Goal: Information Seeking & Learning: Find contact information

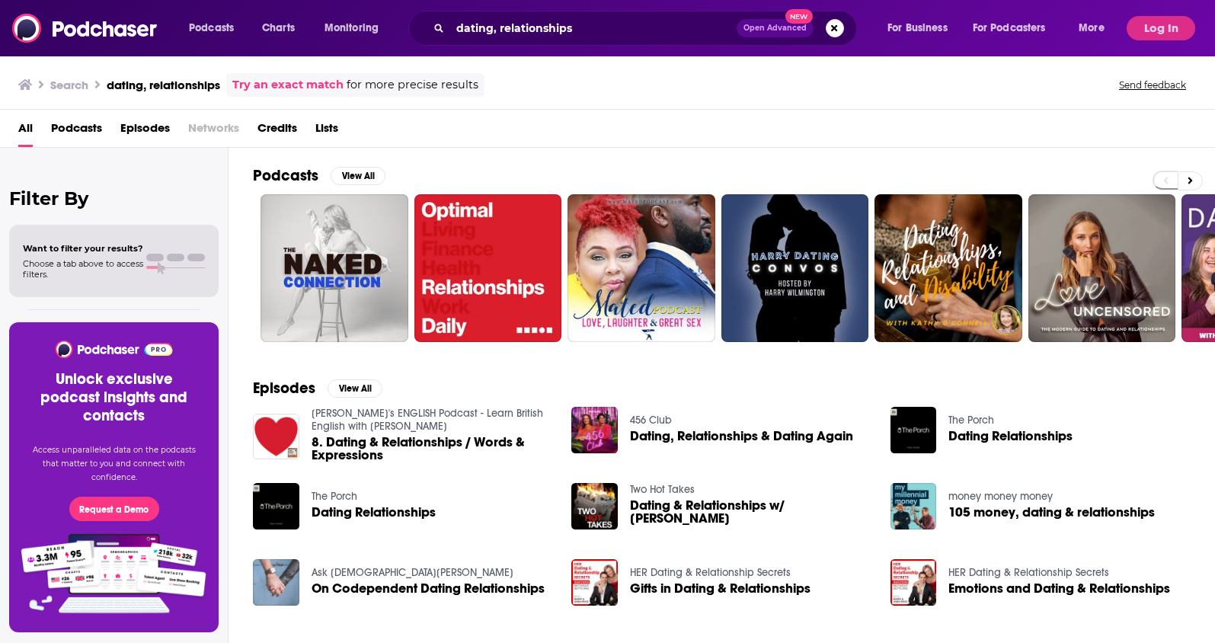
click at [89, 125] on span "Podcasts" at bounding box center [76, 131] width 51 height 31
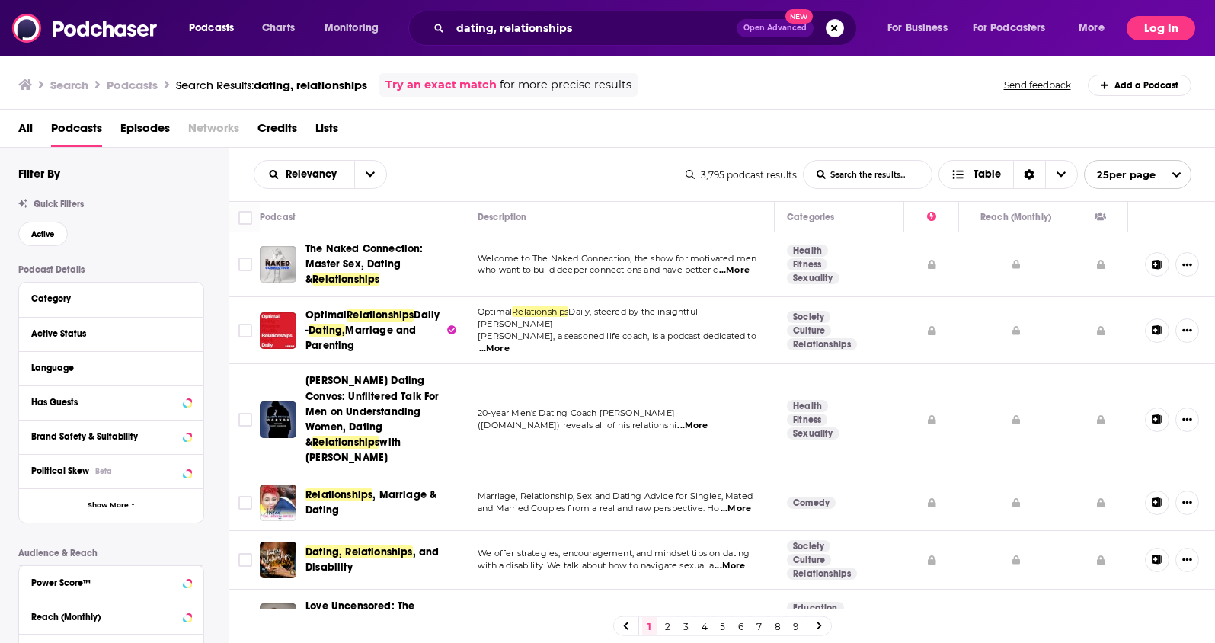
click at [1150, 32] on button "Log In" at bounding box center [1161, 28] width 69 height 24
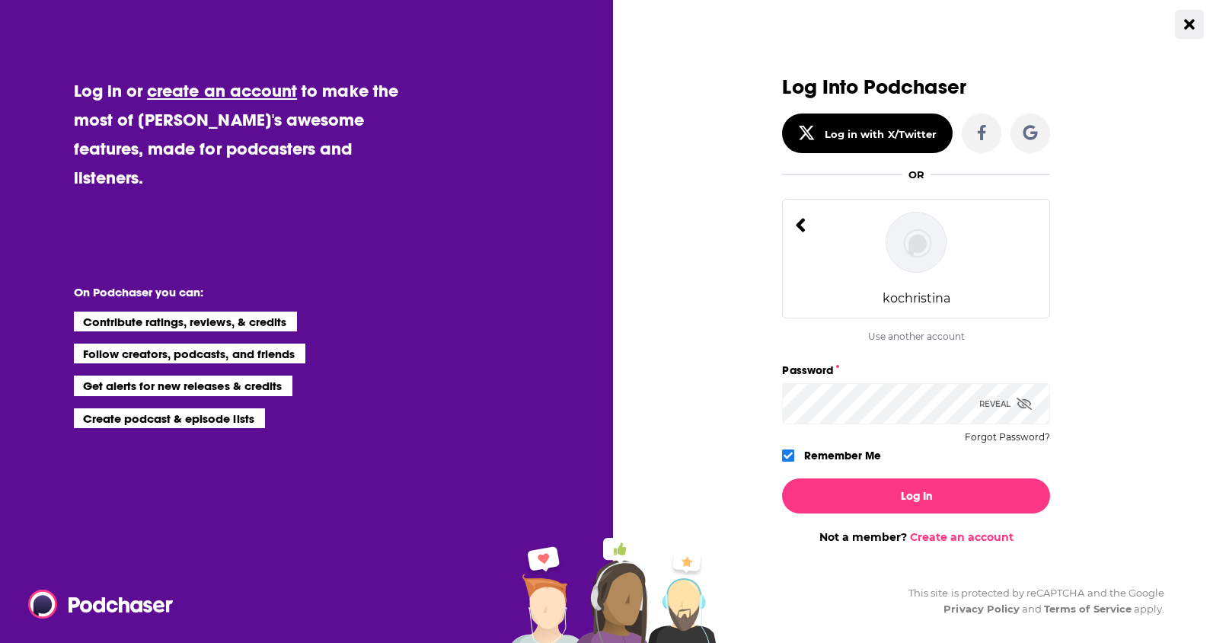
scroll to position [5, 0]
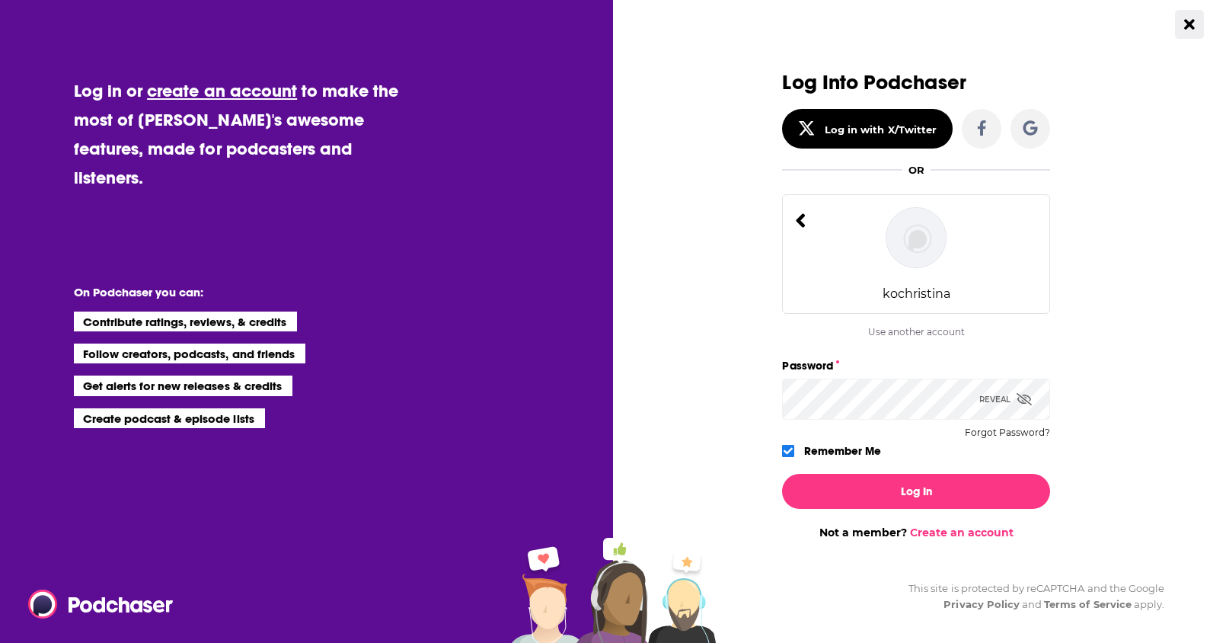
click at [1051, 379] on div "Dialog" at bounding box center [1051, 379] width 0 height 0
click at [1017, 397] on icon "Dialog" at bounding box center [1024, 399] width 15 height 12
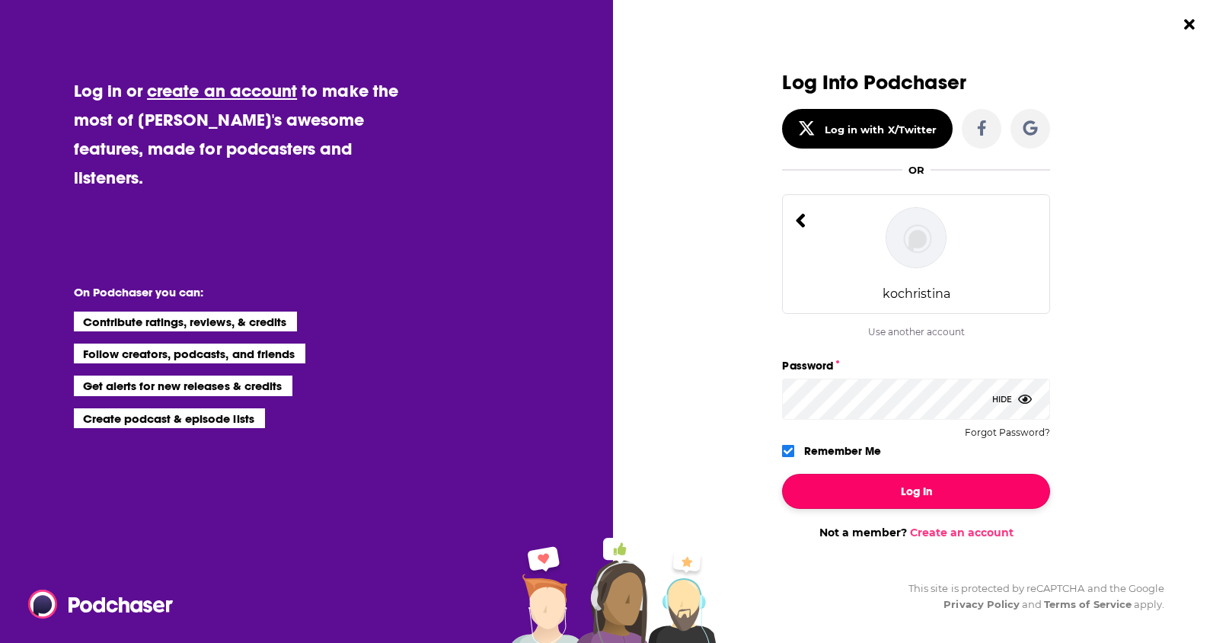
click at [991, 488] on button "Log In" at bounding box center [916, 491] width 268 height 35
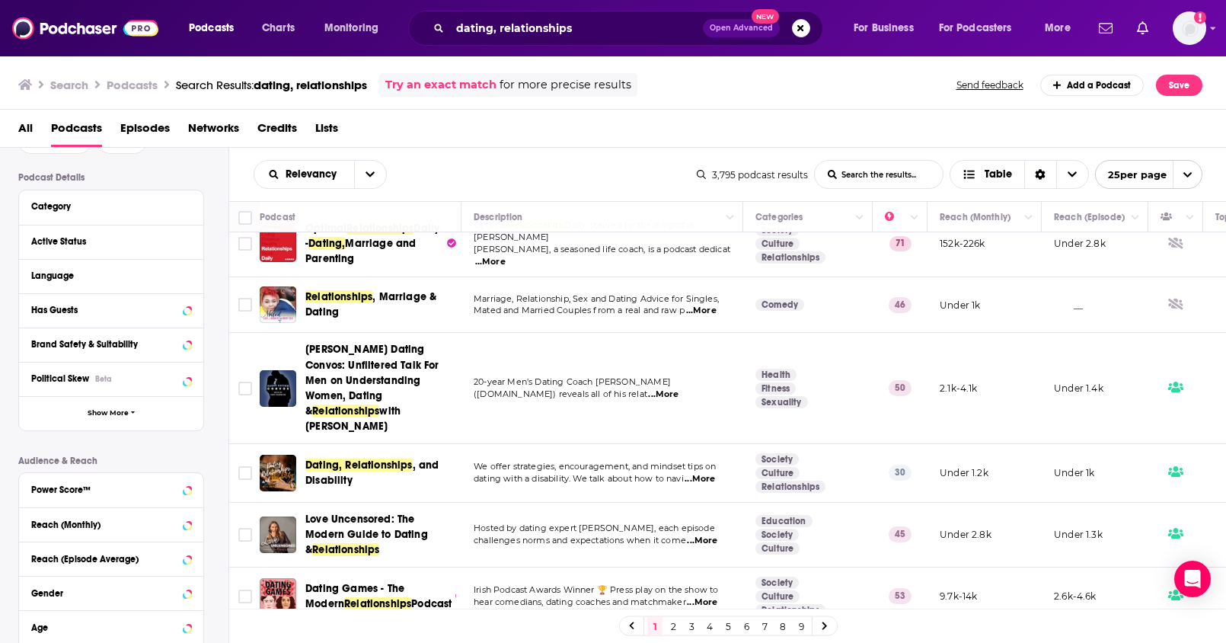
scroll to position [86, 0]
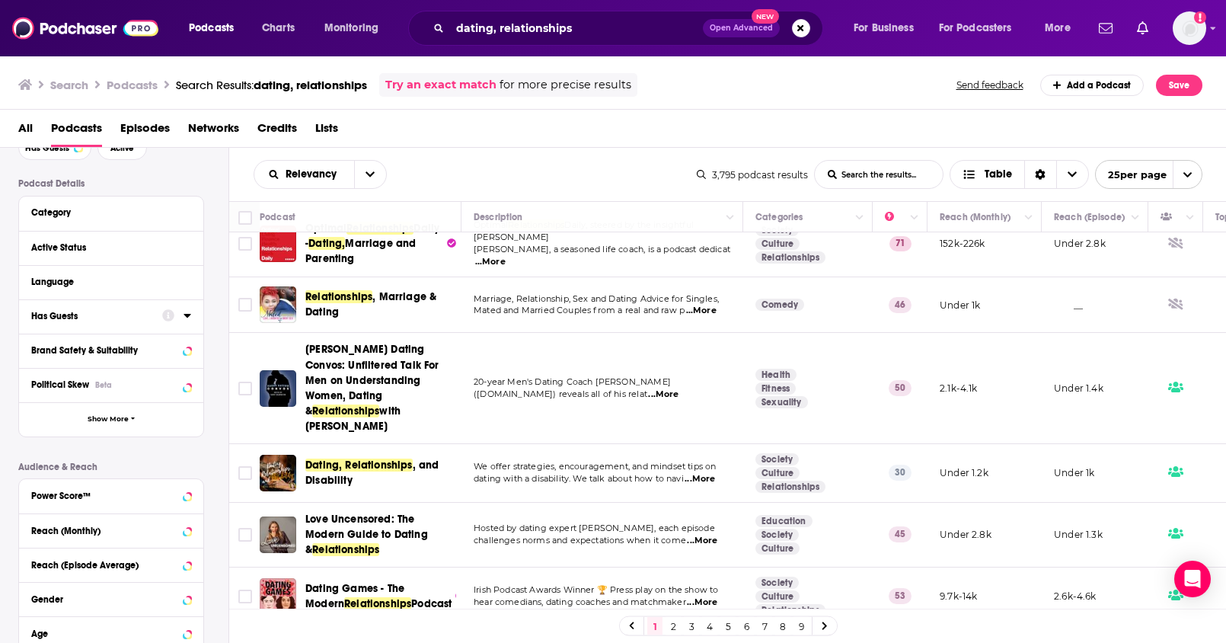
click at [185, 318] on icon at bounding box center [188, 315] width 8 height 12
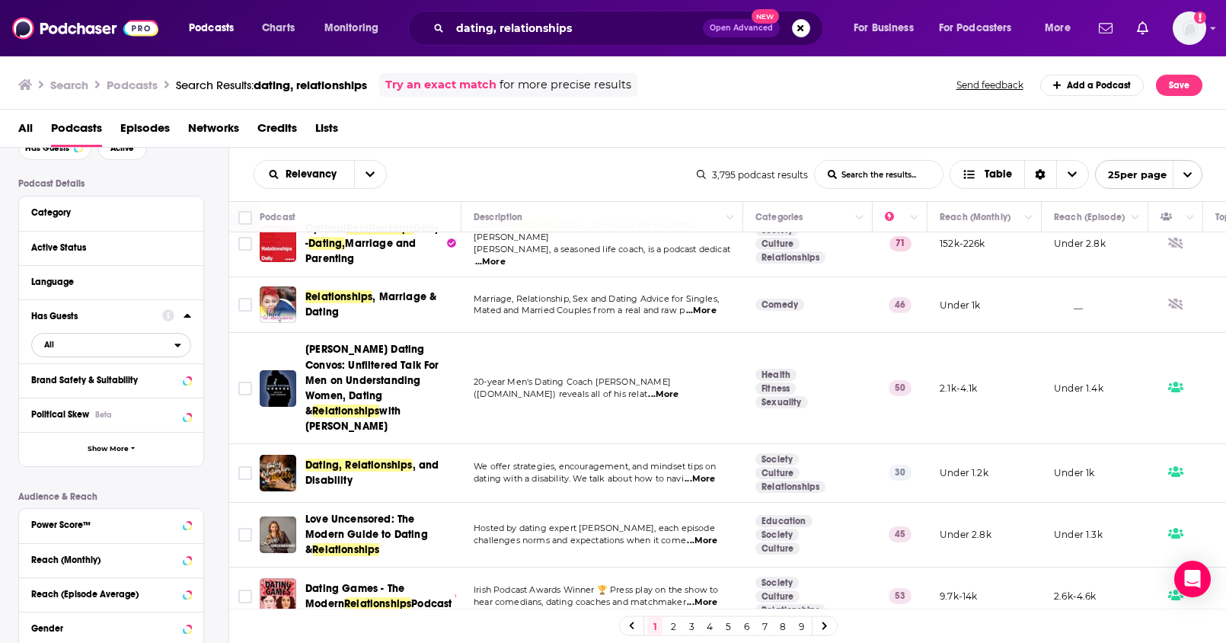
click at [131, 348] on span "All" at bounding box center [103, 344] width 142 height 20
click at [96, 401] on div "Has guests 1k" at bounding box center [116, 394] width 171 height 25
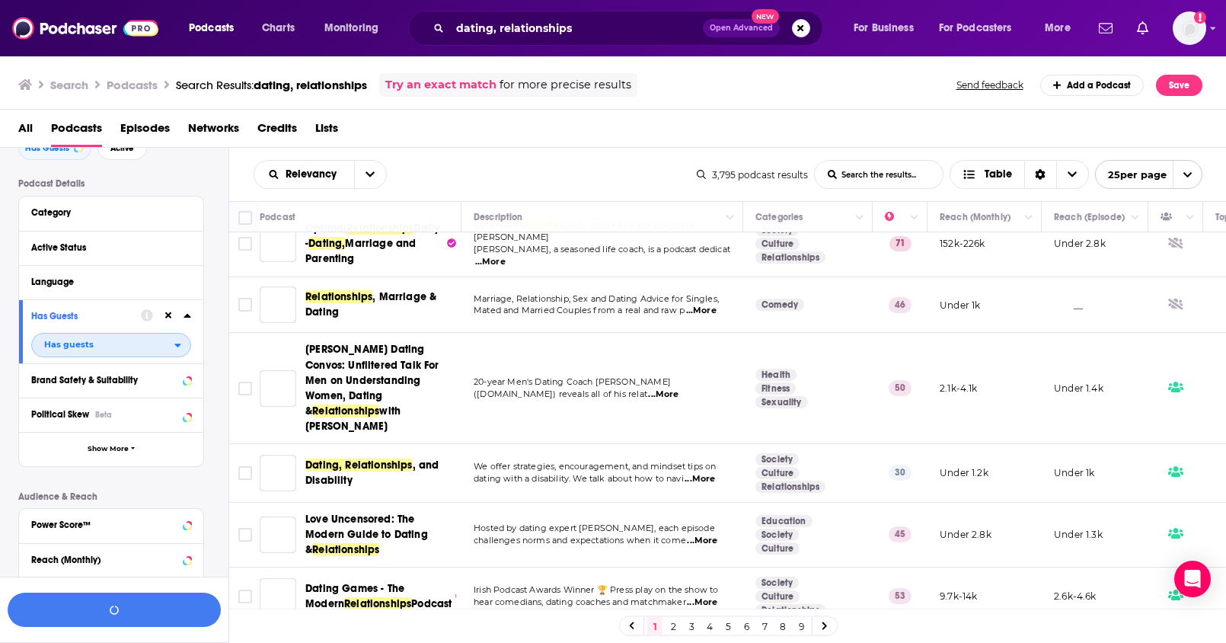
scroll to position [124, 0]
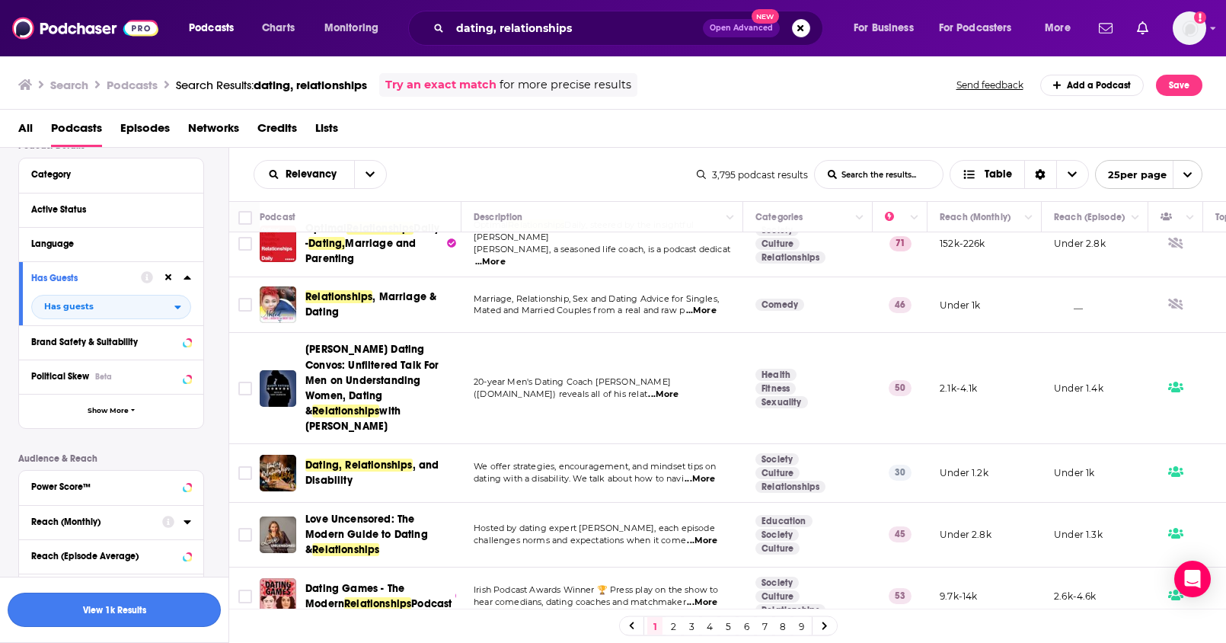
click at [130, 611] on button "View 1k Results" at bounding box center [114, 610] width 213 height 34
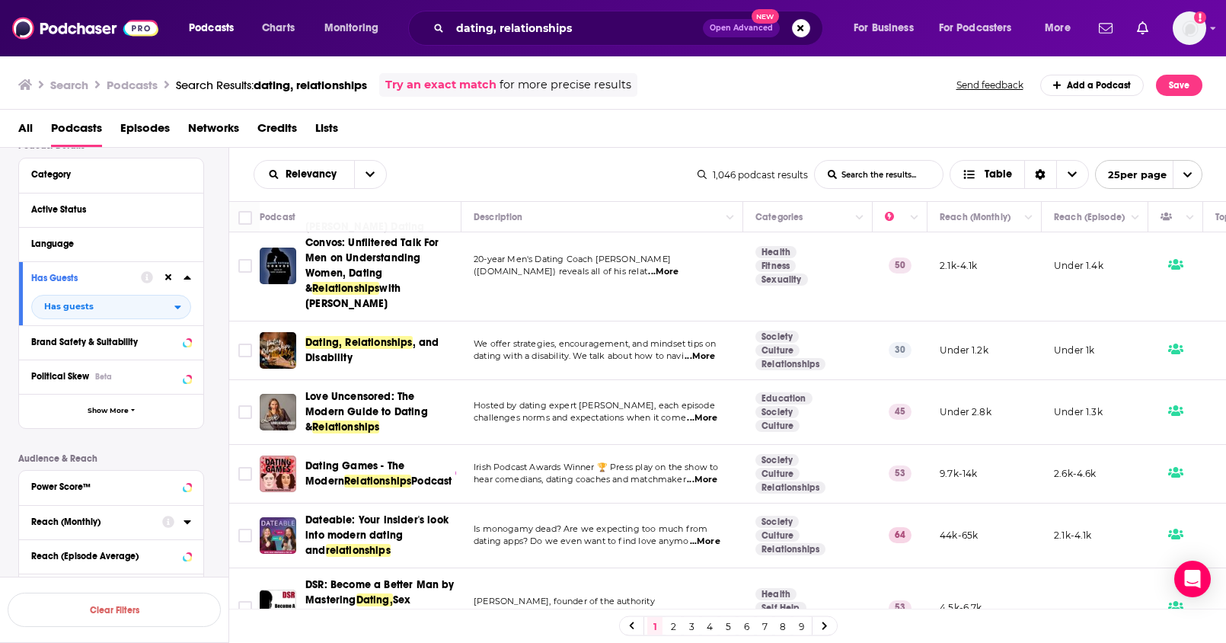
click at [82, 520] on div "Reach (Monthly)" at bounding box center [91, 522] width 121 height 11
click at [79, 522] on div "Reach (Monthly)" at bounding box center [91, 522] width 121 height 11
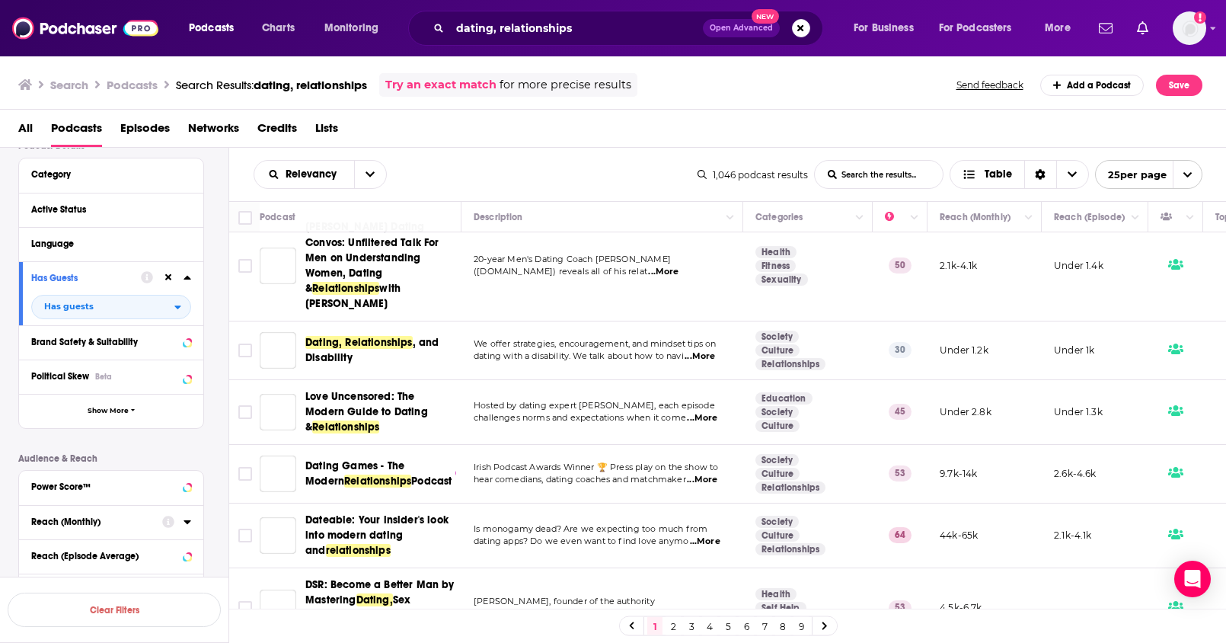
click at [78, 526] on div "Reach (Monthly)" at bounding box center [91, 522] width 121 height 11
click at [74, 543] on input "number" at bounding box center [69, 549] width 76 height 24
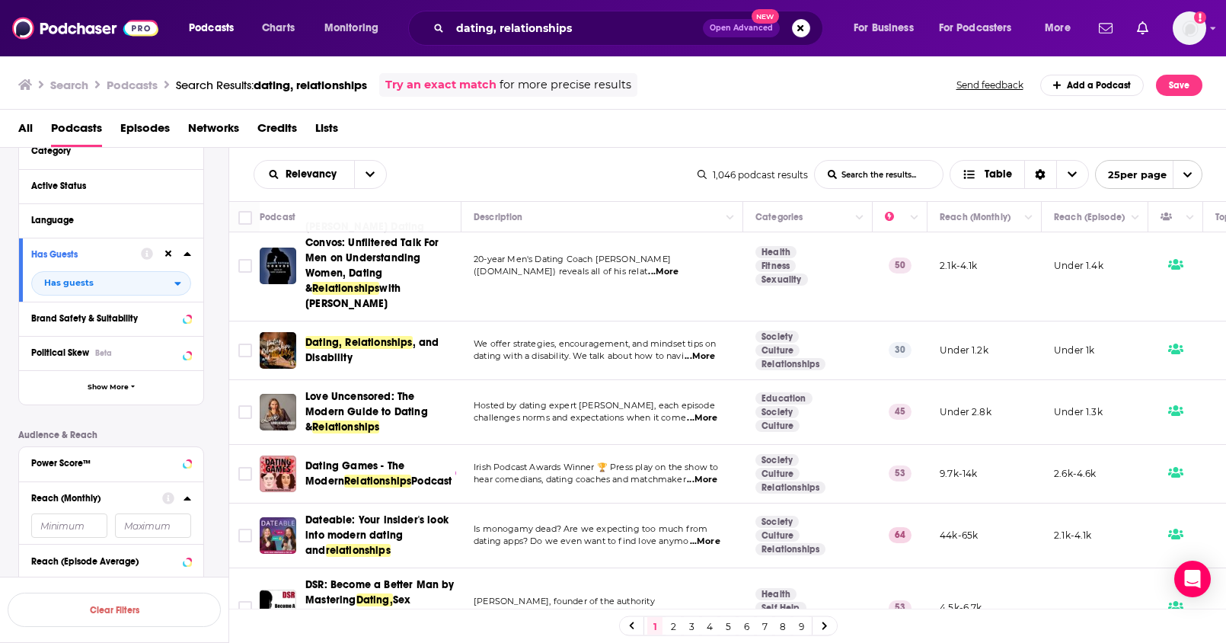
scroll to position [149, 0]
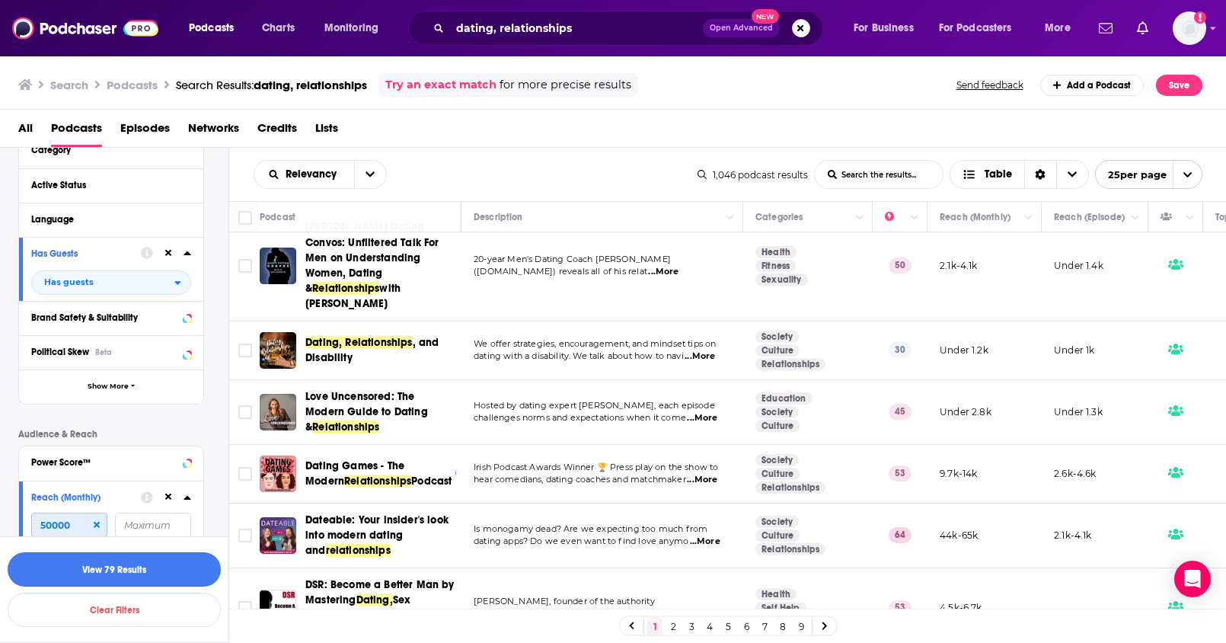
type input "50000"
click at [126, 573] on button "View 79 Results" at bounding box center [114, 569] width 213 height 34
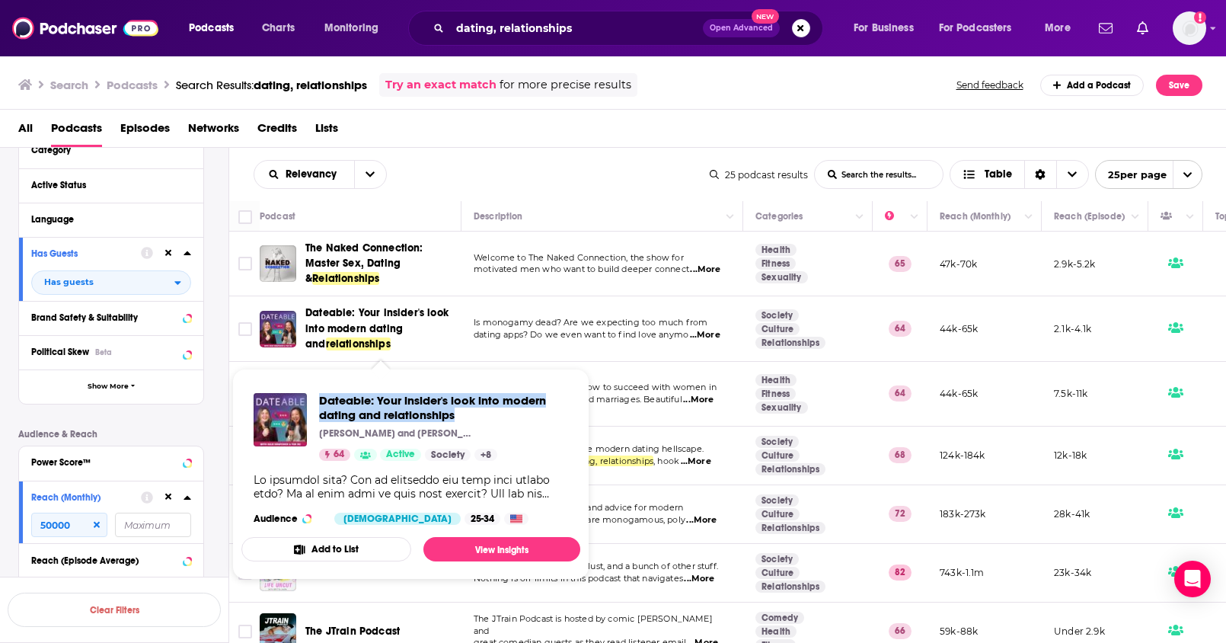
drag, startPoint x: 315, startPoint y: 394, endPoint x: 456, endPoint y: 411, distance: 141.9
click at [456, 411] on div "Dateable: Your insider's look into modern dating and relationships Yue Xu and J…" at bounding box center [411, 427] width 315 height 68
copy span "Dateable: Your insider's look into modern dating and relationships"
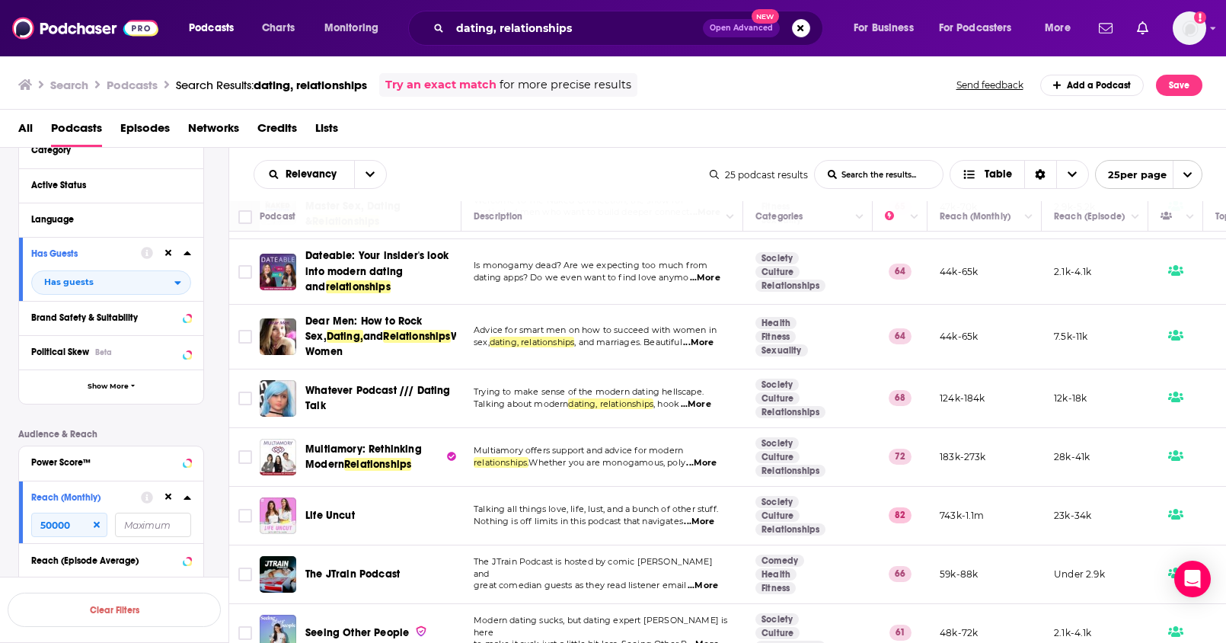
scroll to position [60, 0]
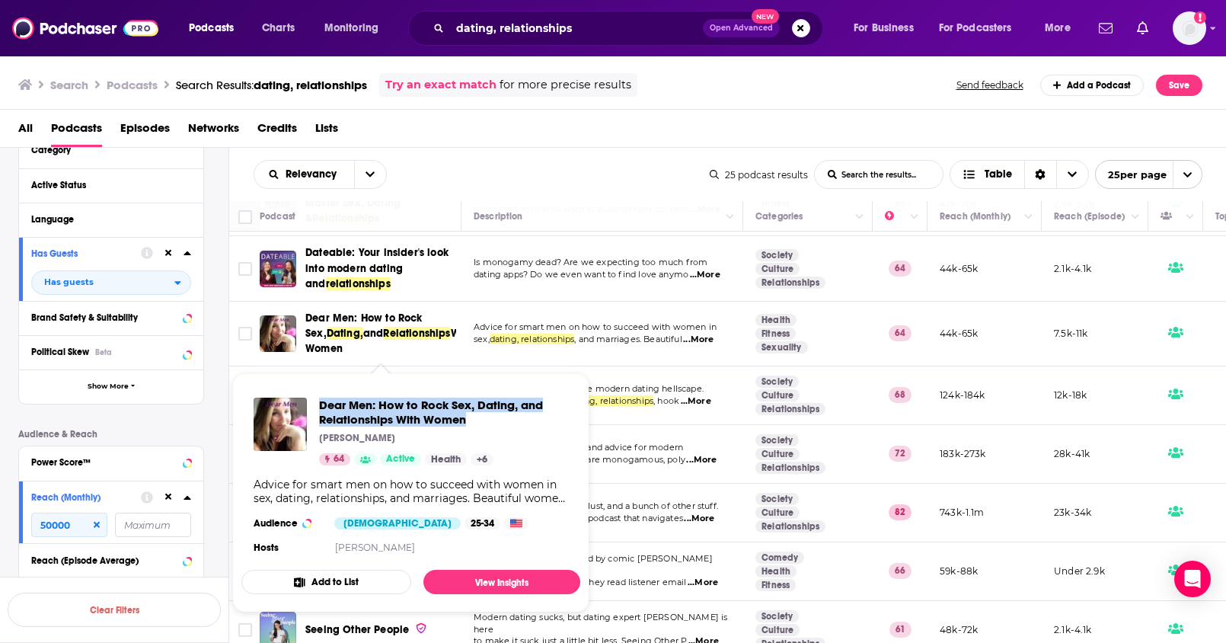
drag, startPoint x: 318, startPoint y: 398, endPoint x: 475, endPoint y: 424, distance: 159.9
click at [475, 424] on div "Dear Men: How to Rock Sex, Dating, and Relationships With Women Melanie Curtin …" at bounding box center [411, 432] width 315 height 68
copy span "Dear Men: How to Rock Sex, Dating, and Relationships With Women"
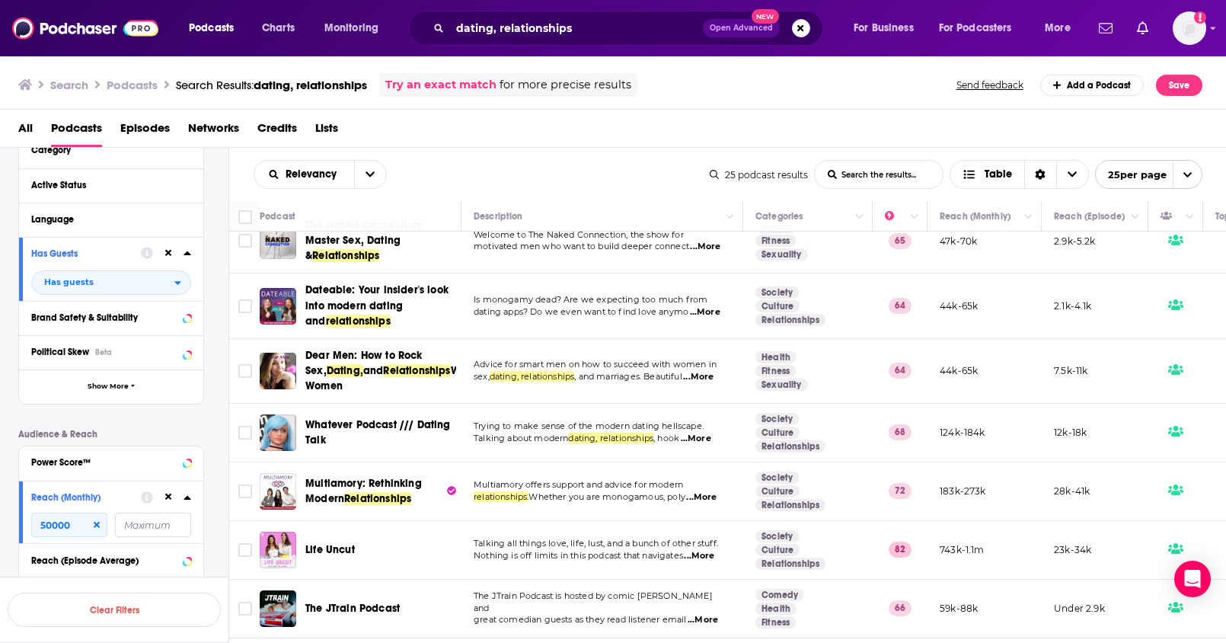
scroll to position [0, 0]
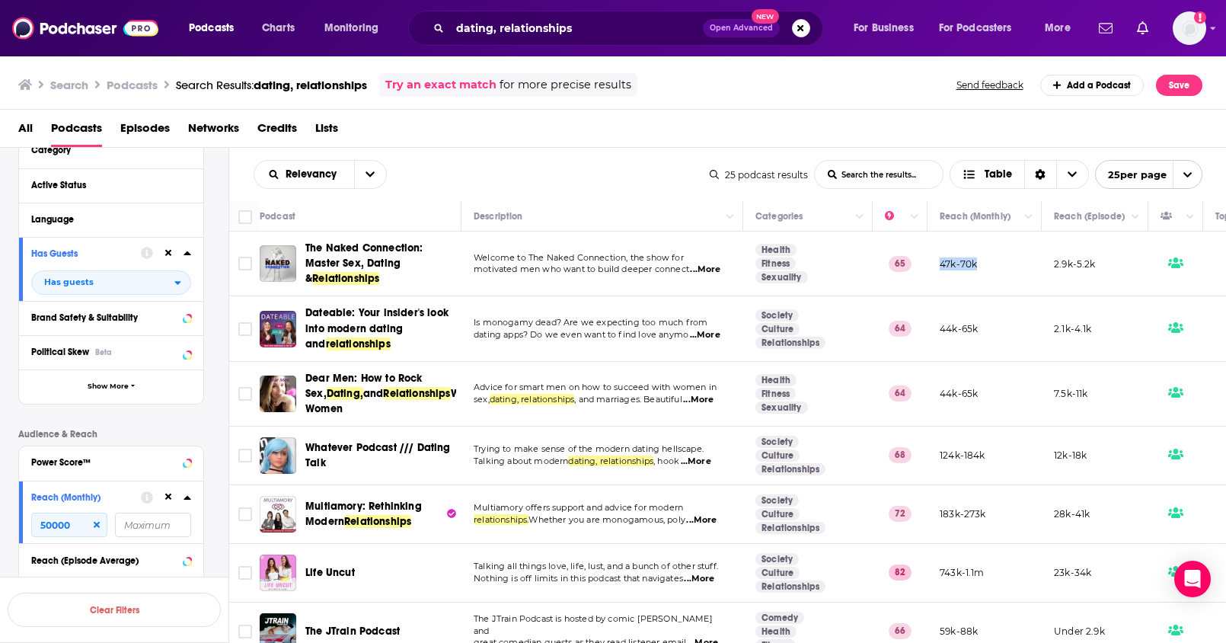
drag, startPoint x: 990, startPoint y: 264, endPoint x: 941, endPoint y: 266, distance: 48.8
click at [941, 266] on td "47k-70k" at bounding box center [985, 264] width 114 height 65
copy p "47k-70k"
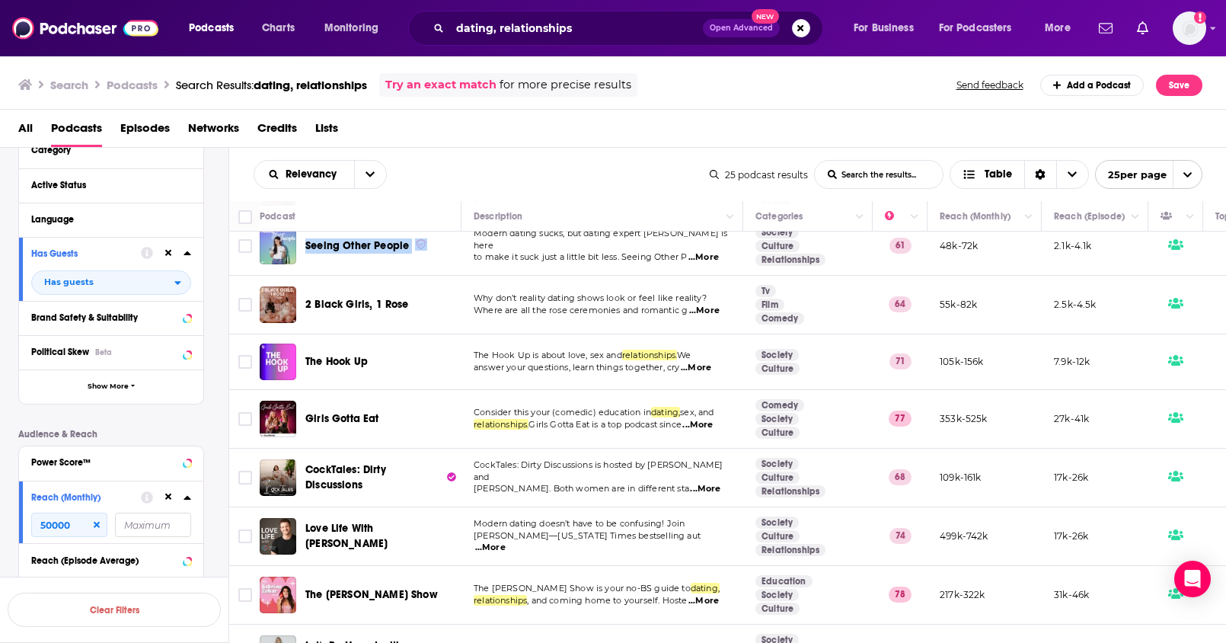
scroll to position [448, 0]
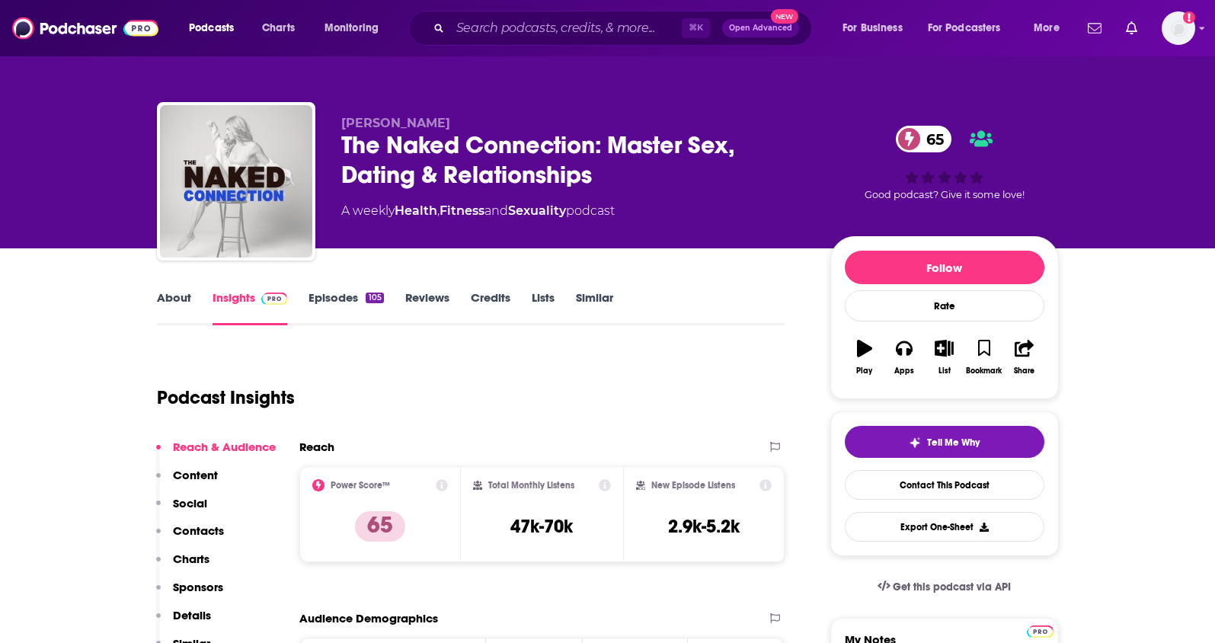
click at [177, 302] on link "About" at bounding box center [174, 307] width 34 height 35
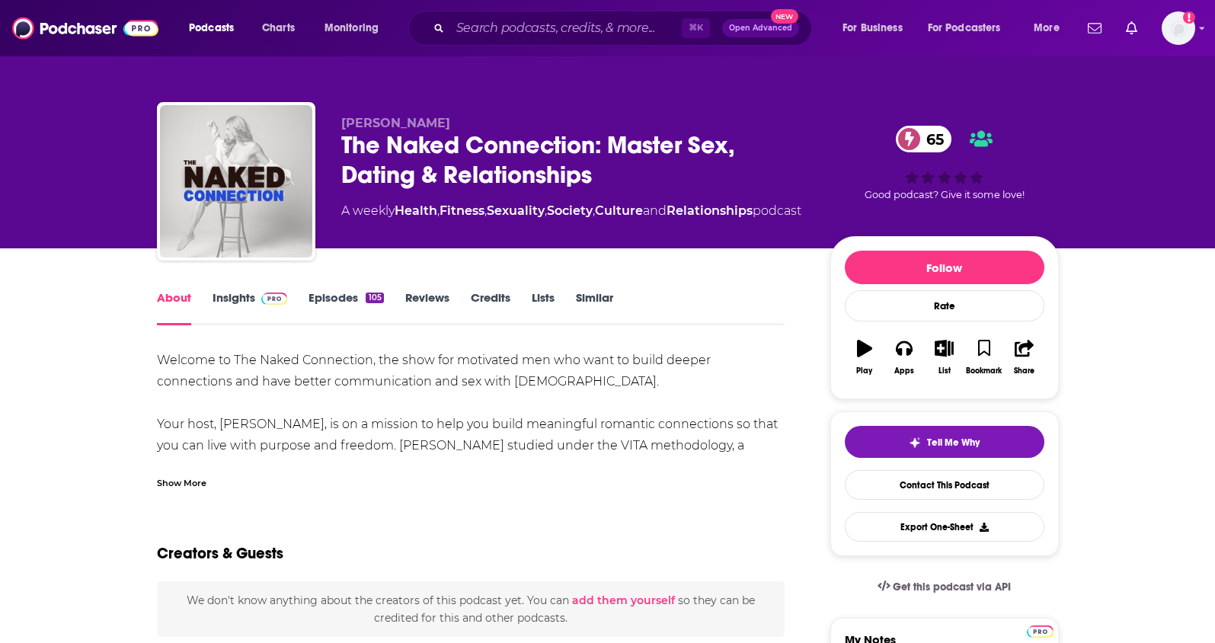
click at [185, 480] on div "Show More" at bounding box center [182, 482] width 50 height 14
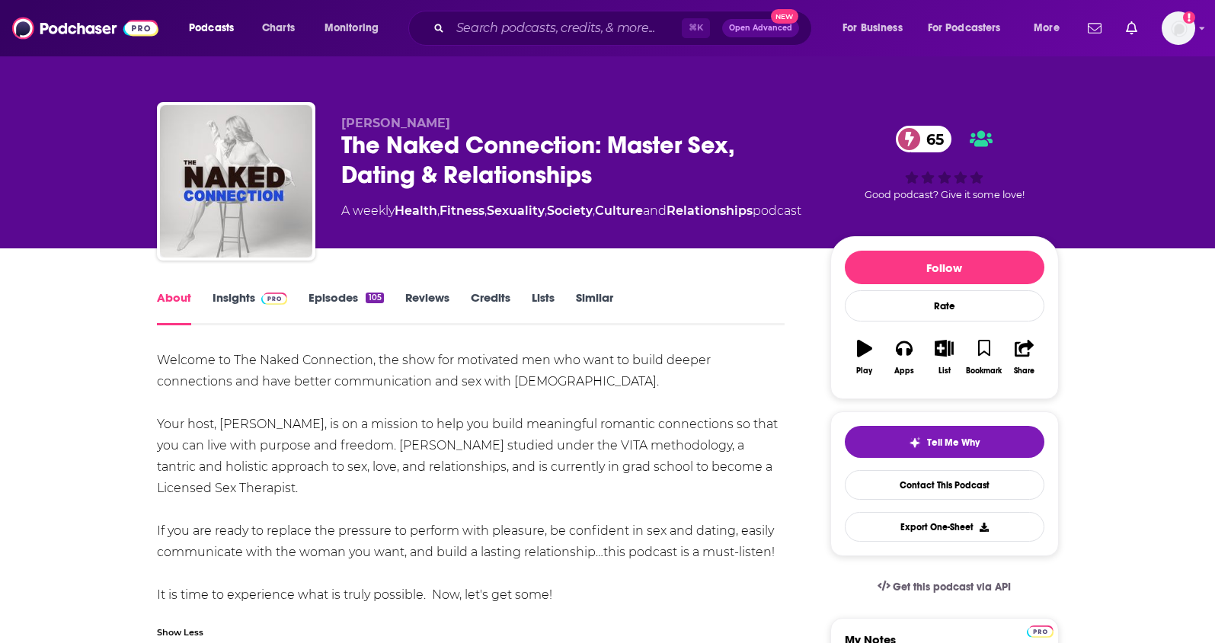
click at [231, 293] on link "Insights" at bounding box center [250, 307] width 75 height 35
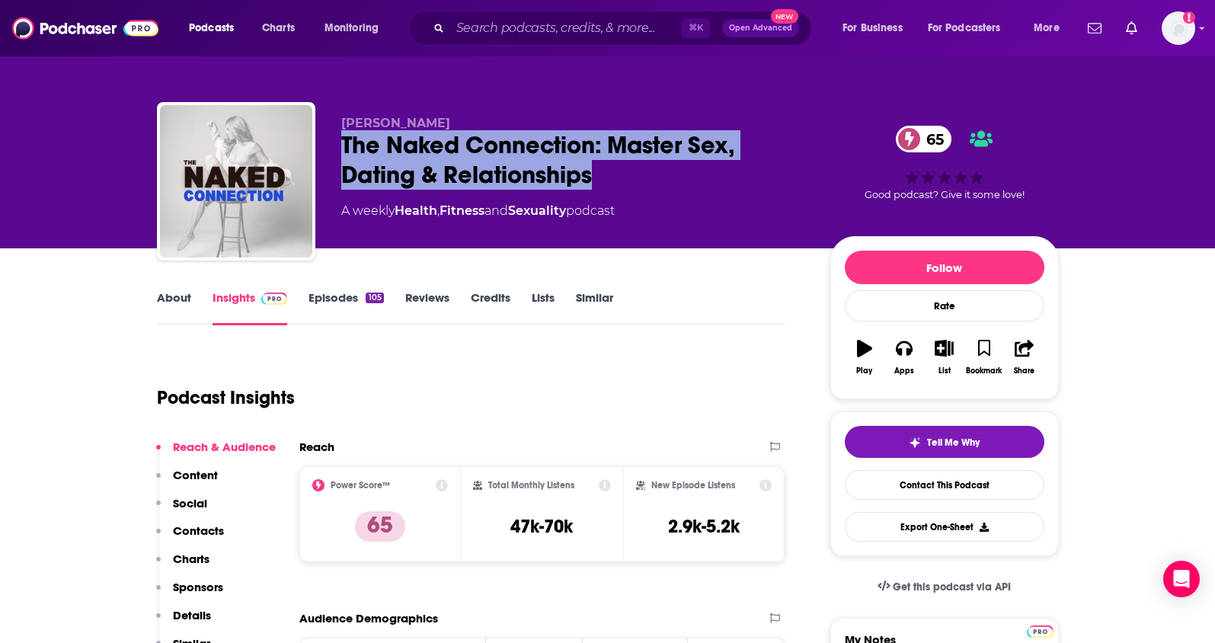
drag, startPoint x: 615, startPoint y: 174, endPoint x: 321, endPoint y: 139, distance: 296.0
click at [321, 139] on div "Kirsten Trammell The Naked Connection: Master Sex, Dating & Relationships 65 A …" at bounding box center [608, 184] width 902 height 165
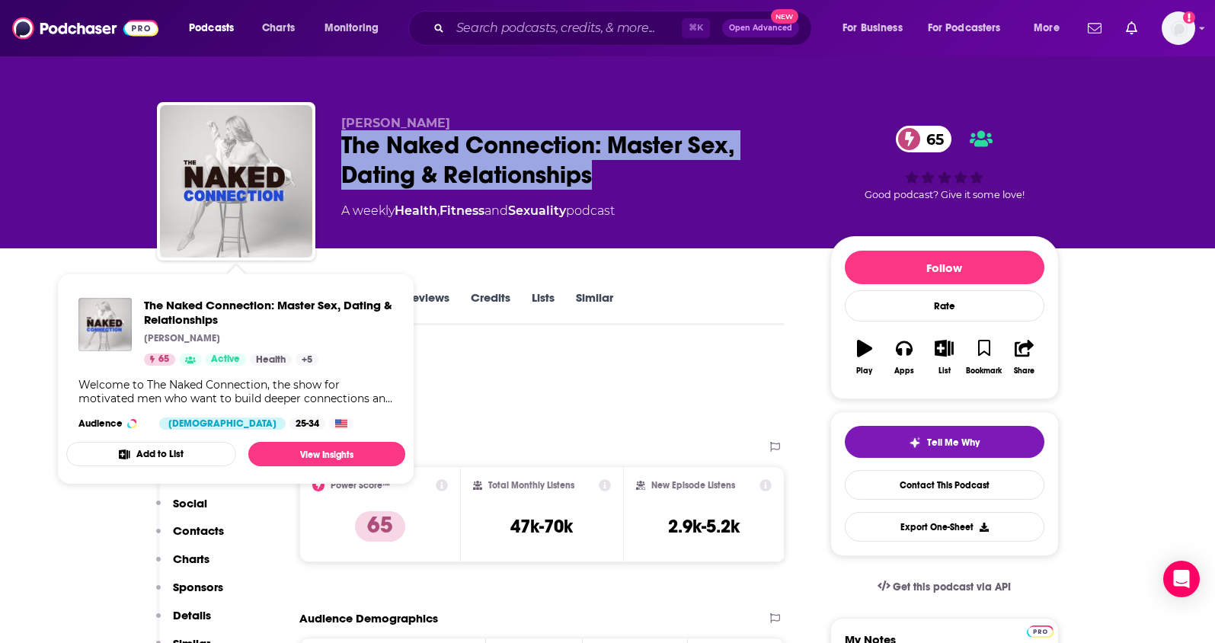
copy h2 "The Naked Connection: Master Sex, Dating & Relationships"
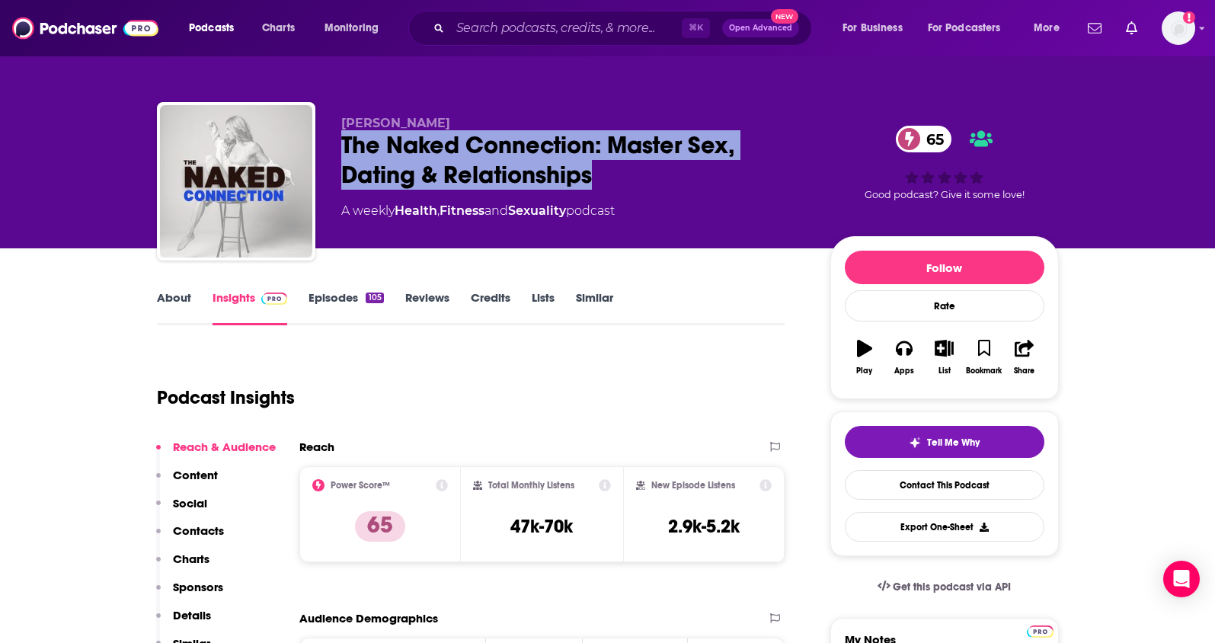
drag, startPoint x: 465, startPoint y: 120, endPoint x: 339, endPoint y: 120, distance: 126.5
click at [339, 120] on div "Kirsten Trammell The Naked Connection: Master Sex, Dating & Relationships 65 A …" at bounding box center [608, 184] width 902 height 165
copy span "Kirsten Trammell"
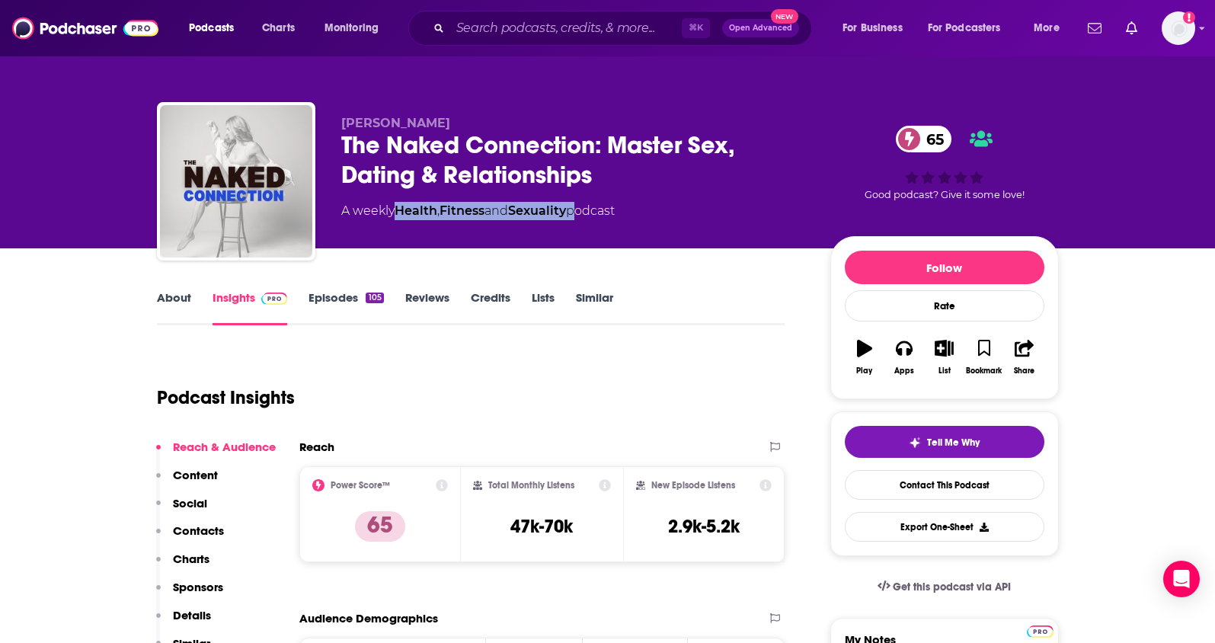
drag, startPoint x: 578, startPoint y: 212, endPoint x: 400, endPoint y: 213, distance: 178.3
click at [400, 213] on div "A weekly Health , Fitness and Sexuality podcast" at bounding box center [477, 211] width 273 height 18
copy div "Health , Fitness and Sexuality"
click at [181, 529] on p "Contacts" at bounding box center [198, 530] width 51 height 14
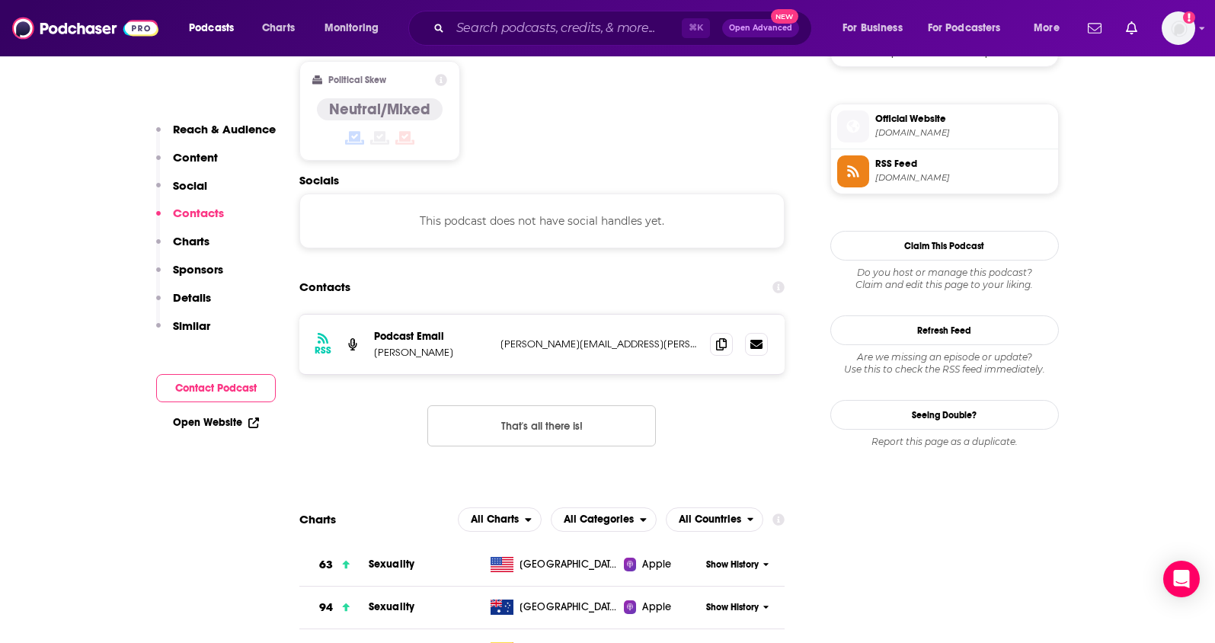
scroll to position [1207, 0]
click at [724, 331] on span at bounding box center [721, 342] width 23 height 23
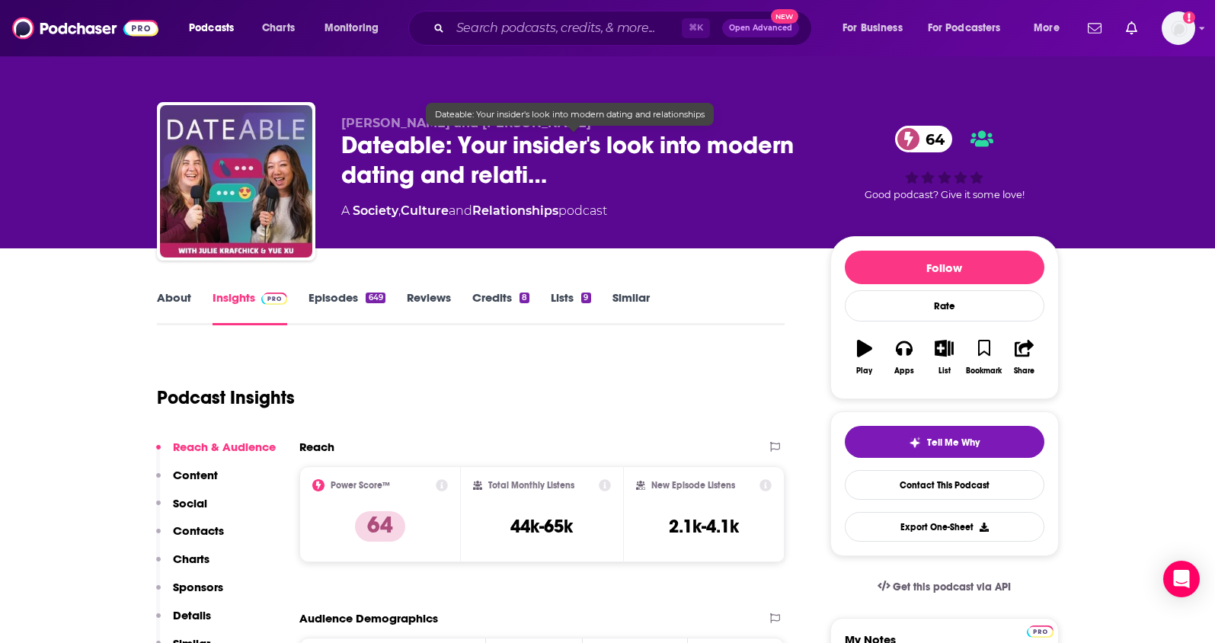
drag, startPoint x: 459, startPoint y: 126, endPoint x: 335, endPoint y: 131, distance: 123.5
click at [335, 131] on div "Yue Xu and Julie Krafchick Dateable: Your insider's look into modern dating and…" at bounding box center [608, 184] width 902 height 165
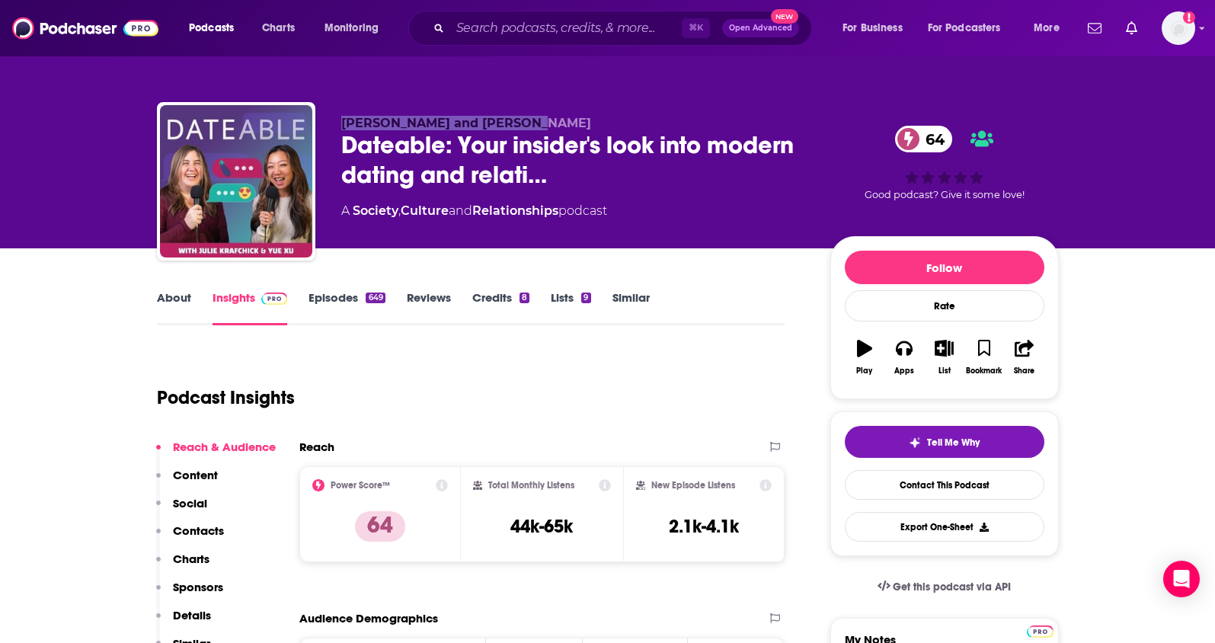
drag, startPoint x: 539, startPoint y: 123, endPoint x: 344, endPoint y: 127, distance: 195.1
click at [344, 127] on p "Yue Xu and Julie Krafchick" at bounding box center [573, 123] width 465 height 14
copy span "Yue Xu and Julie Krafchick"
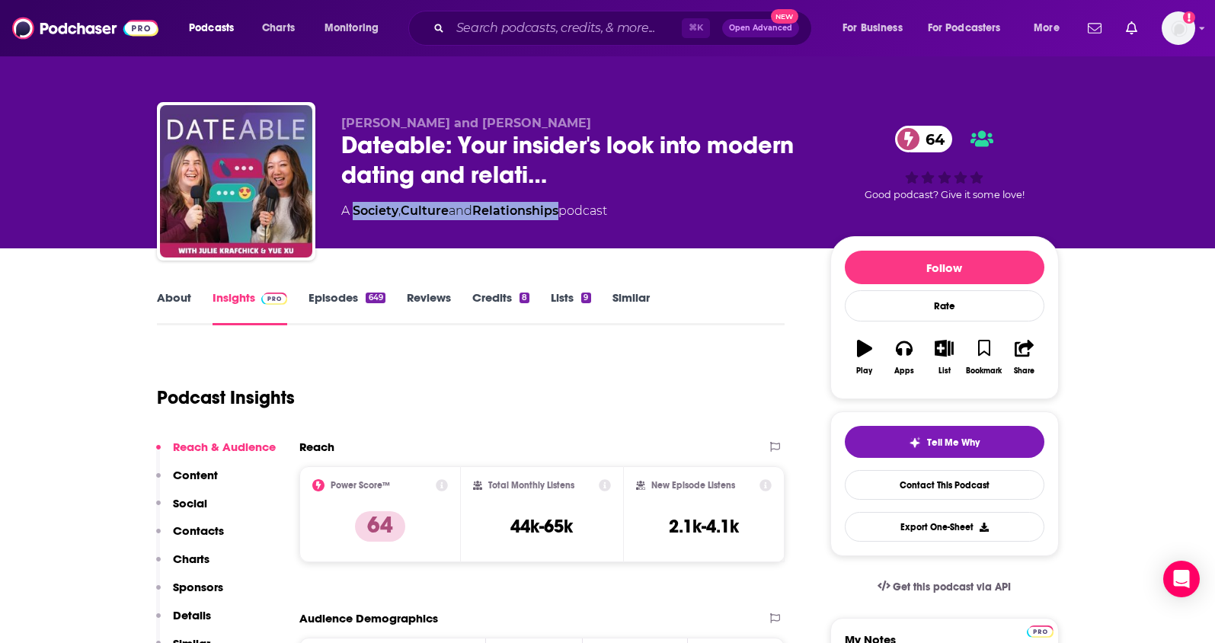
drag, startPoint x: 567, startPoint y: 213, endPoint x: 388, endPoint y: 6, distance: 273.8
click at [356, 219] on div "A Society , Culture and Relationships podcast" at bounding box center [474, 211] width 266 height 18
copy div "Society , Culture and Relationships"
click at [203, 529] on p "Contacts" at bounding box center [198, 530] width 51 height 14
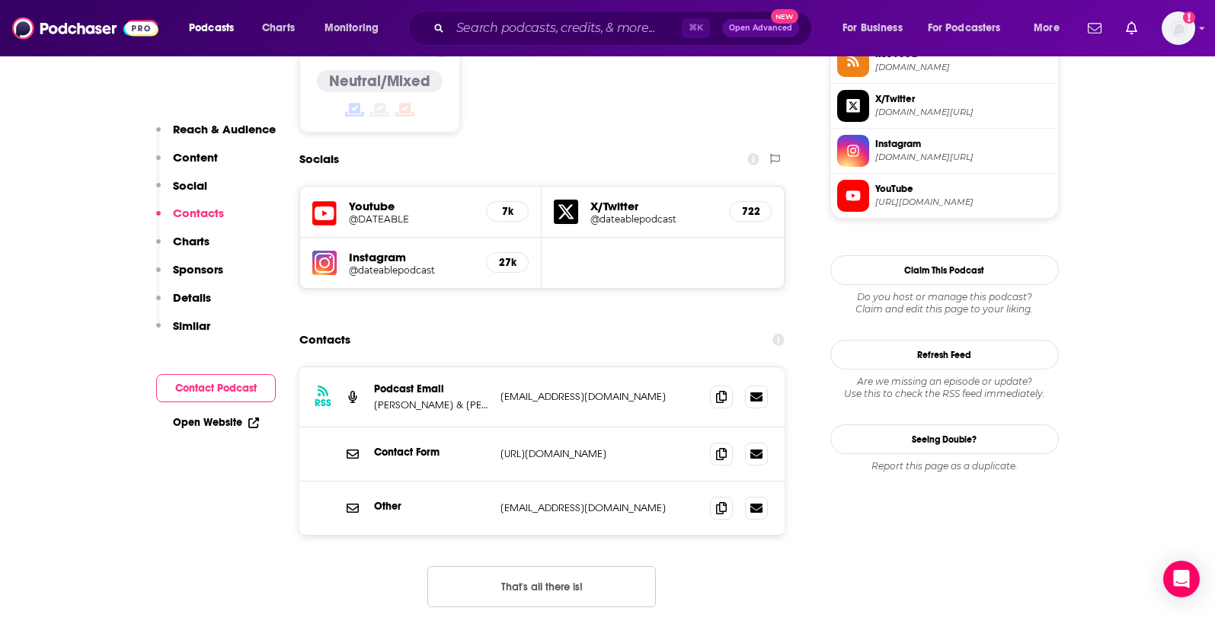
scroll to position [1306, 0]
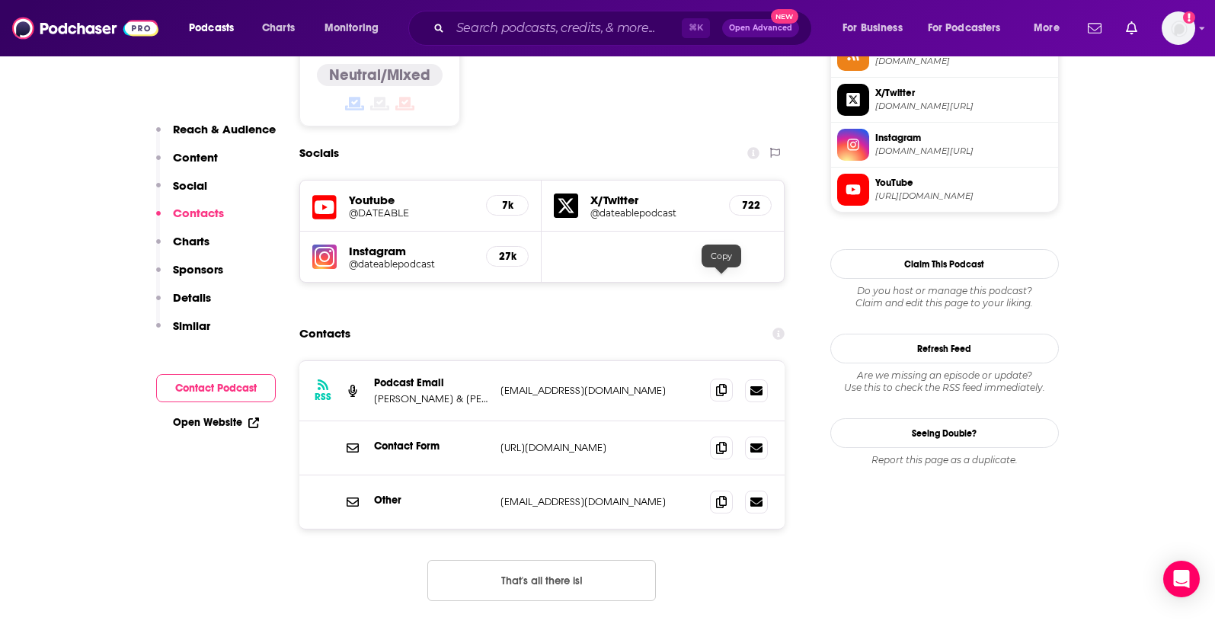
click at [716, 384] on icon at bounding box center [721, 390] width 11 height 12
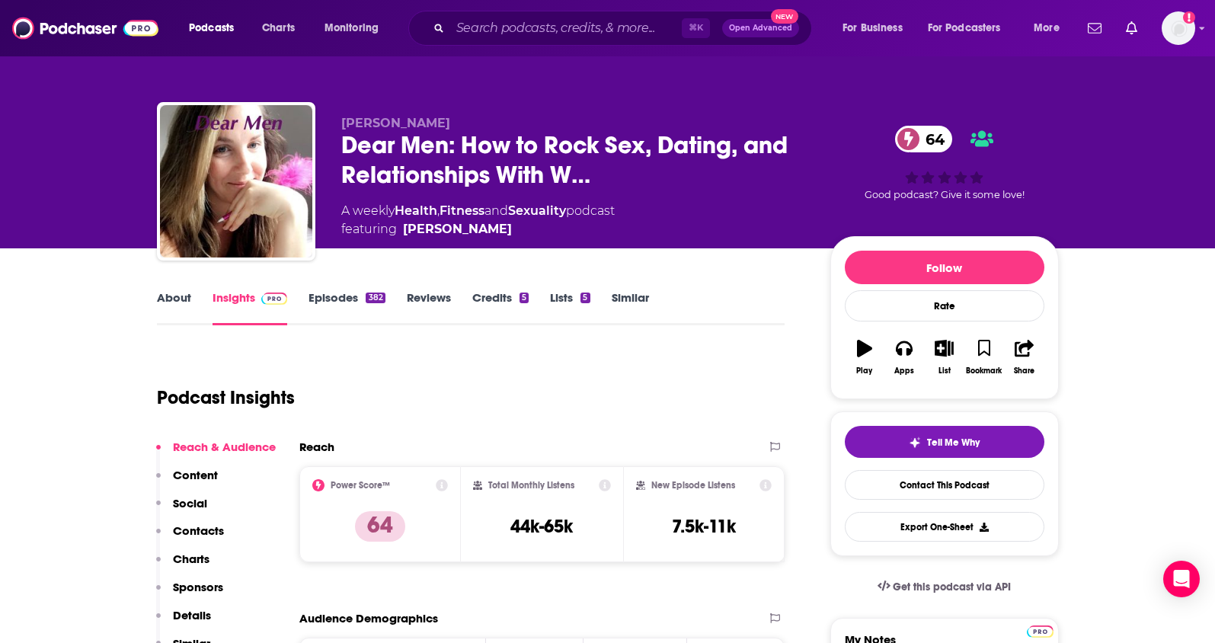
drag, startPoint x: 449, startPoint y: 121, endPoint x: 333, endPoint y: 124, distance: 116.6
click at [333, 124] on div "Melanie Curtin Dear Men: How to Rock Sex, Dating, and Relationships With W… 64 …" at bounding box center [608, 184] width 902 height 165
copy span "Melanie Curtin"
drag, startPoint x: 578, startPoint y: 211, endPoint x: 401, endPoint y: 213, distance: 177.5
click at [401, 213] on div "A weekly Health , Fitness and Sexuality podcast featuring Melanie Curtin" at bounding box center [477, 220] width 273 height 37
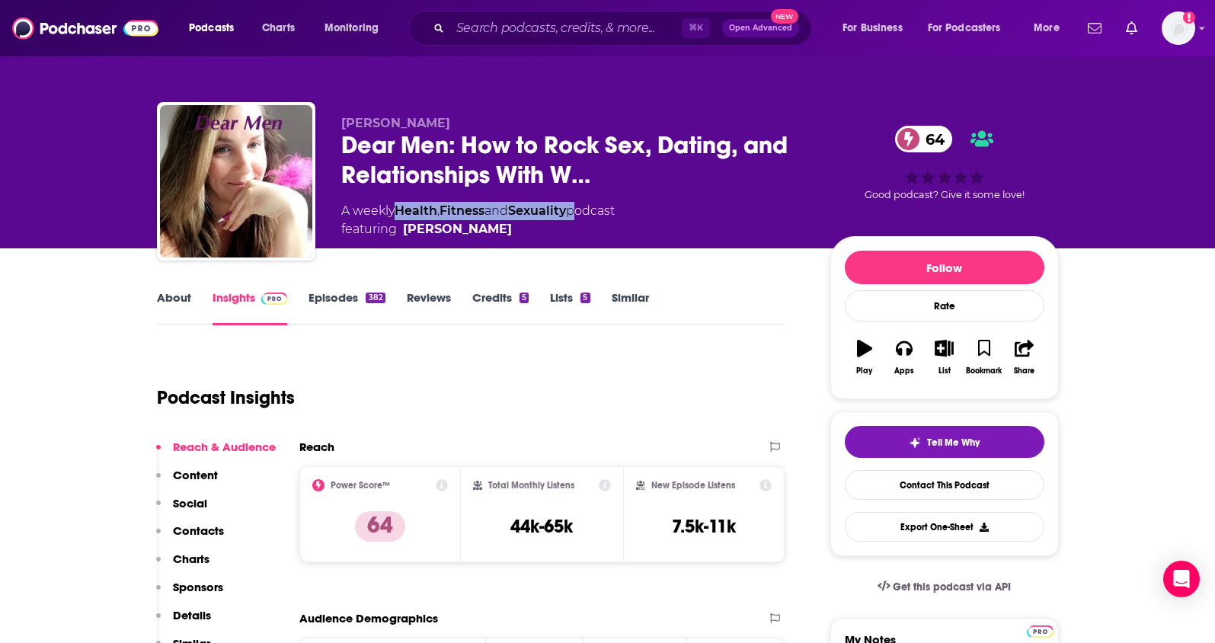
copy div "Health , Fitness and Sexuality"
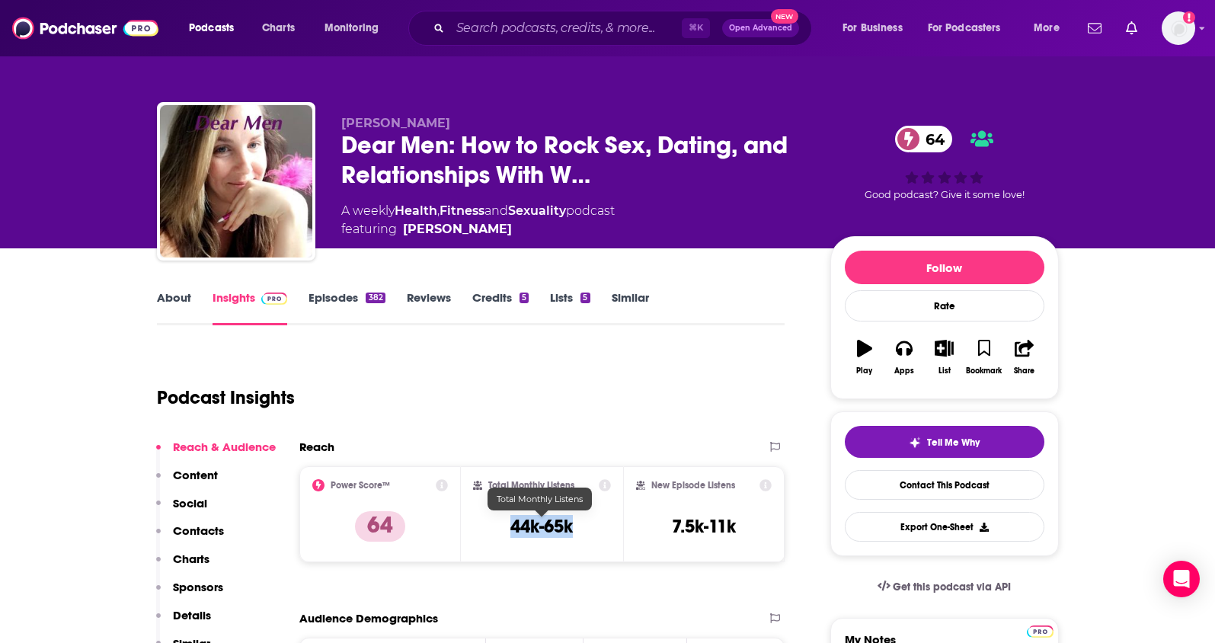
drag, startPoint x: 583, startPoint y: 529, endPoint x: 507, endPoint y: 529, distance: 76.2
click at [507, 529] on div "Total Monthly Listens 44k-65k" at bounding box center [542, 514] width 138 height 70
copy h3 "44k-65k"
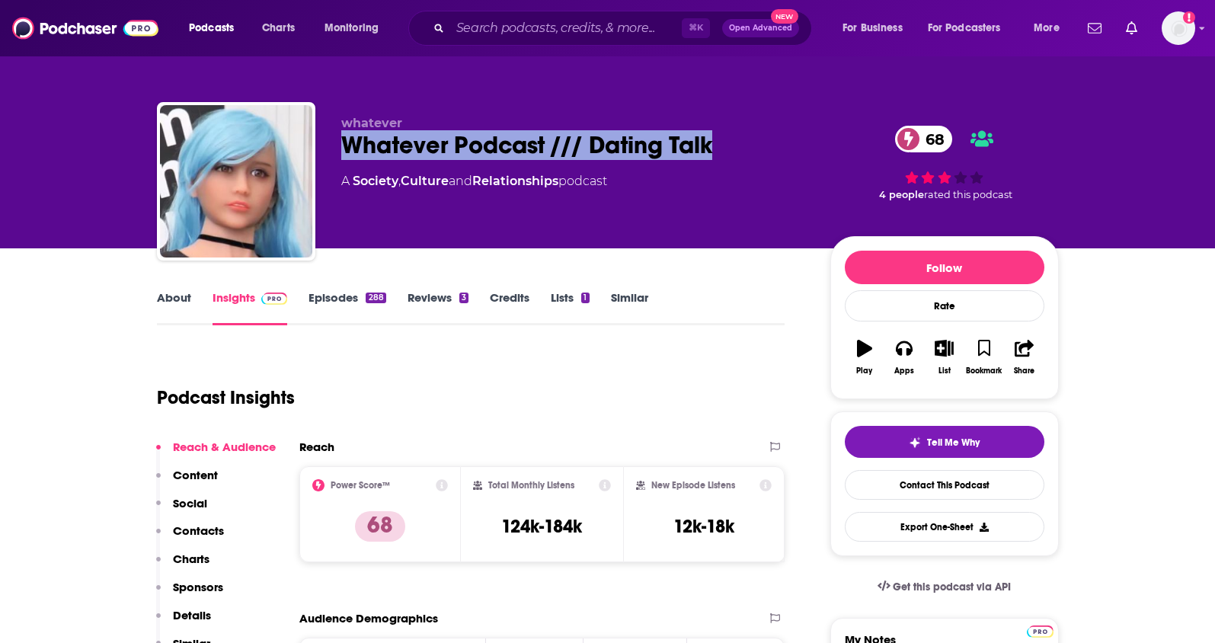
drag, startPoint x: 723, startPoint y: 142, endPoint x: 334, endPoint y: 148, distance: 388.6
click at [334, 148] on div "whatever Whatever Podcast /// Dating Talk 68 A Society , Culture and Relationsh…" at bounding box center [608, 184] width 902 height 165
copy h2 "Whatever Podcast /// Dating Talk"
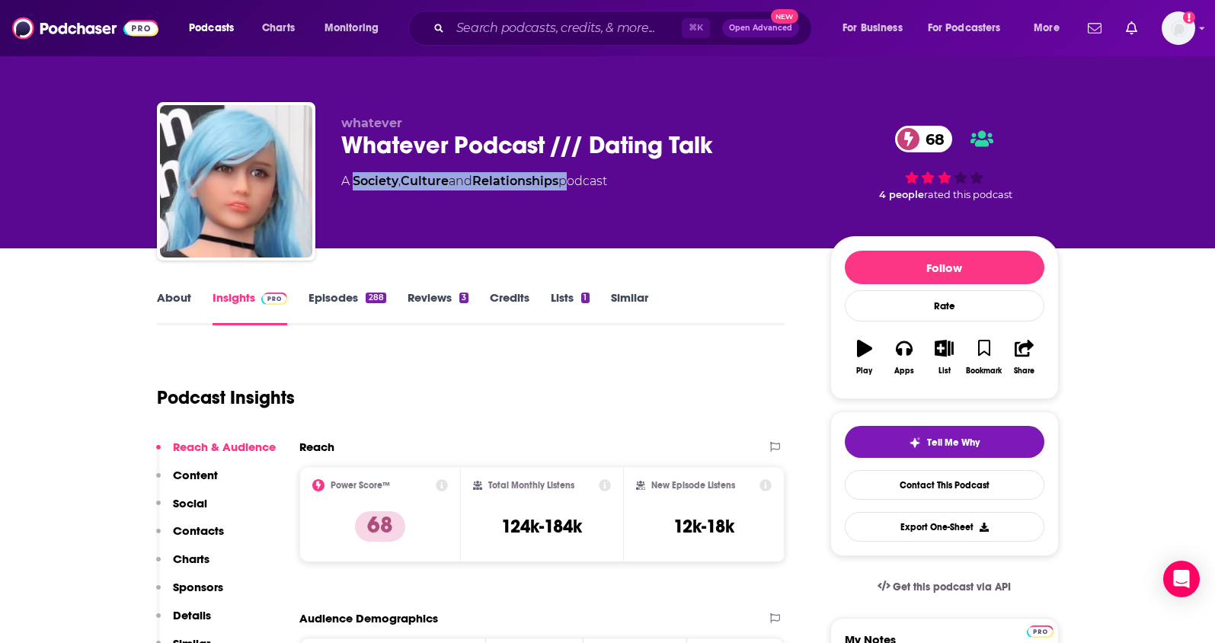
drag, startPoint x: 568, startPoint y: 181, endPoint x: 355, endPoint y: 187, distance: 213.4
click at [355, 187] on div "A Society , Culture and Relationships podcast" at bounding box center [474, 181] width 266 height 18
copy div "Society , Culture and Relationships"
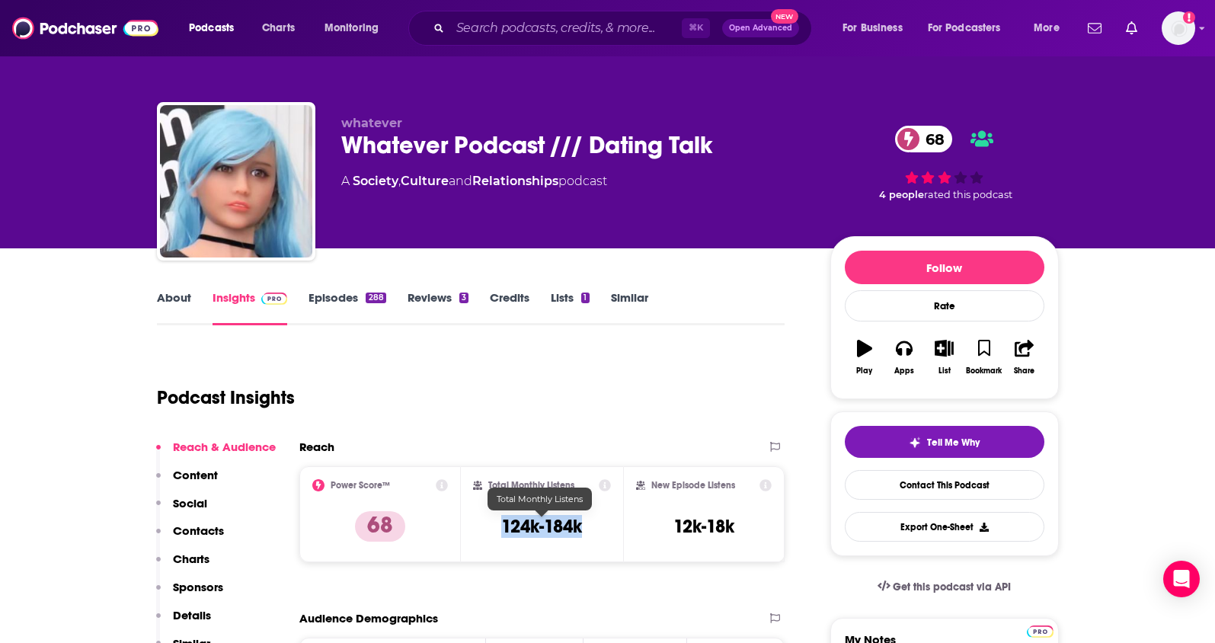
drag, startPoint x: 588, startPoint y: 523, endPoint x: 500, endPoint y: 529, distance: 88.6
click at [500, 529] on div "Total Monthly Listens 124k-184k" at bounding box center [542, 514] width 138 height 70
copy h3 "124k-184k"
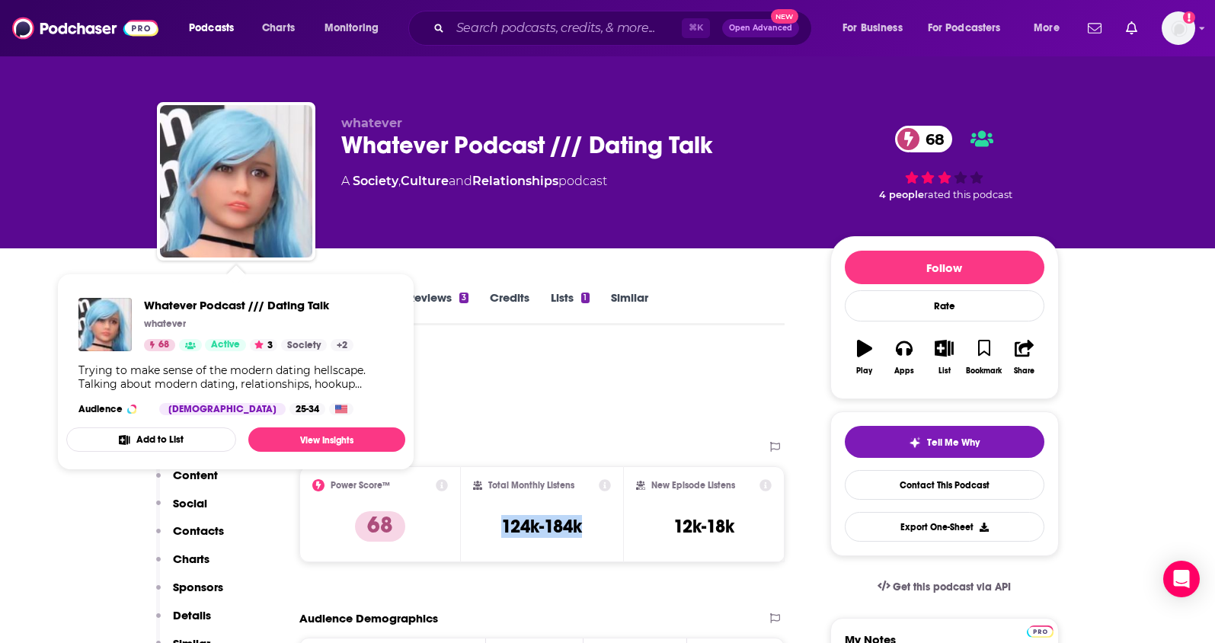
click at [210, 535] on p "Contacts" at bounding box center [198, 530] width 51 height 14
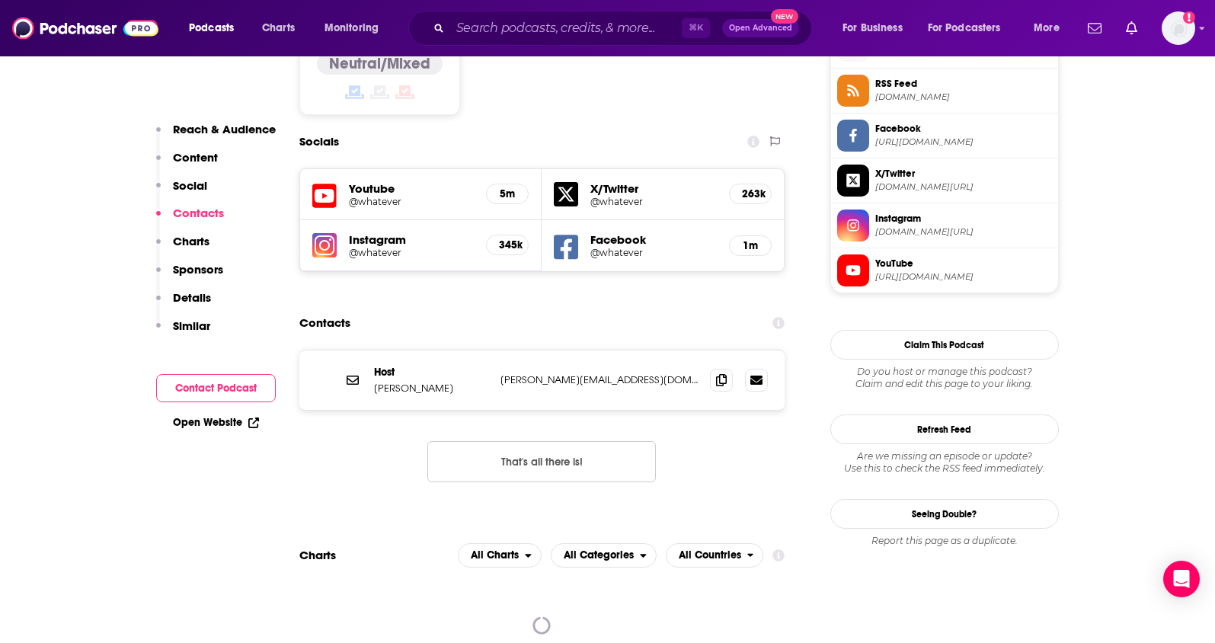
scroll to position [1271, 0]
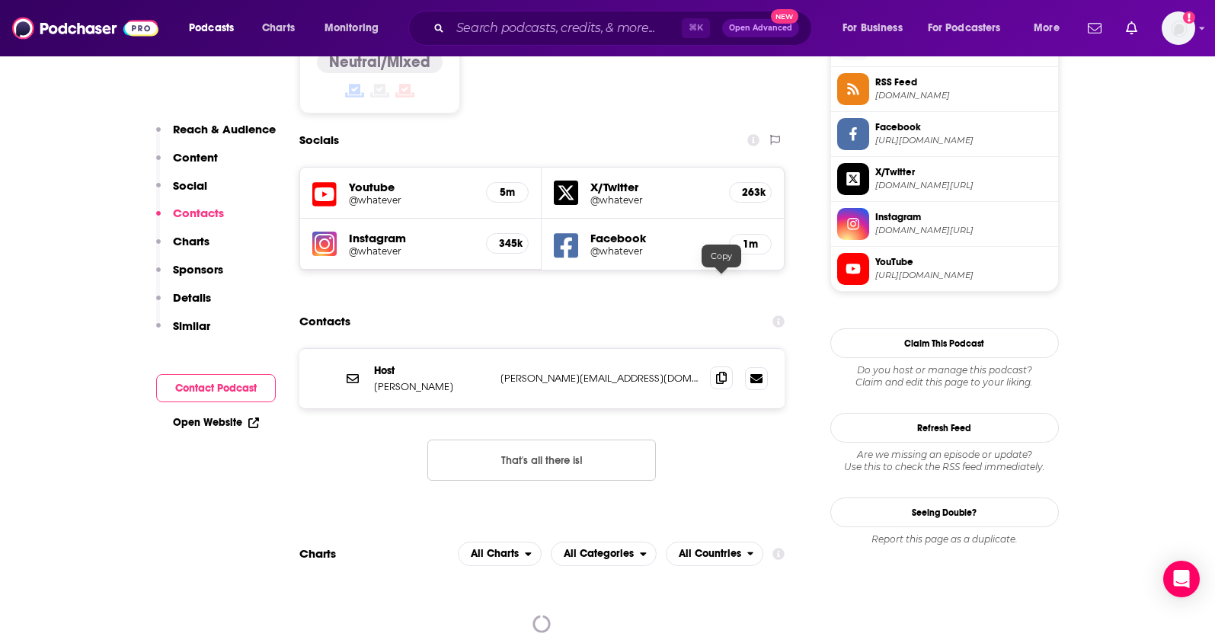
click at [718, 366] on span at bounding box center [721, 377] width 23 height 23
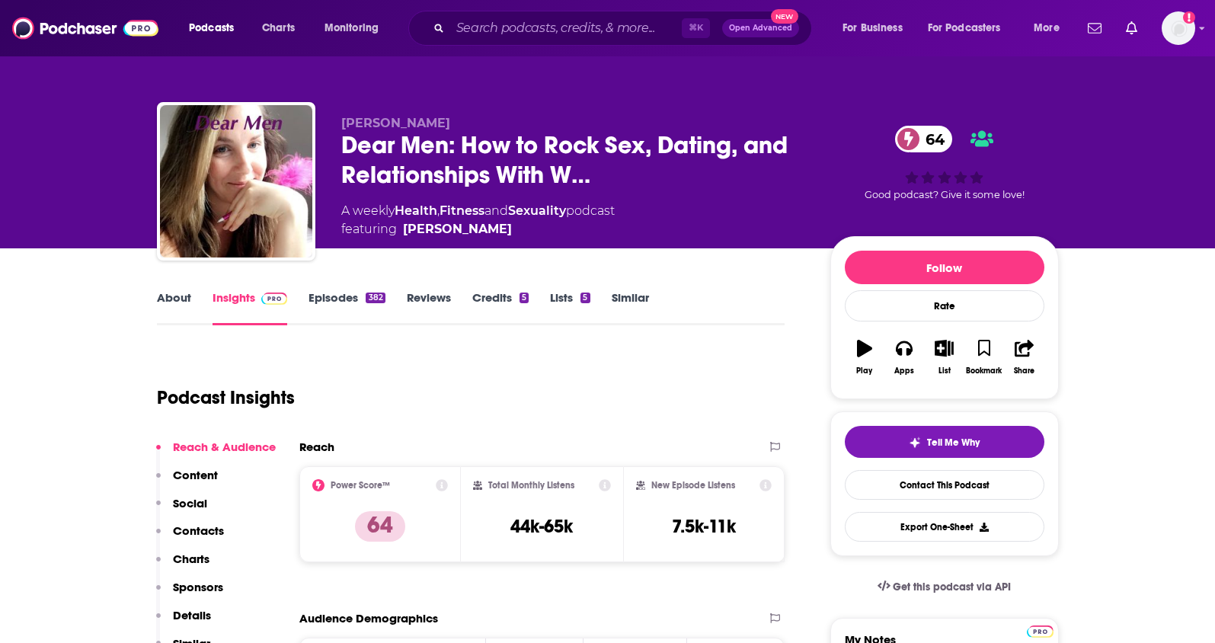
click at [213, 534] on p "Contacts" at bounding box center [198, 530] width 51 height 14
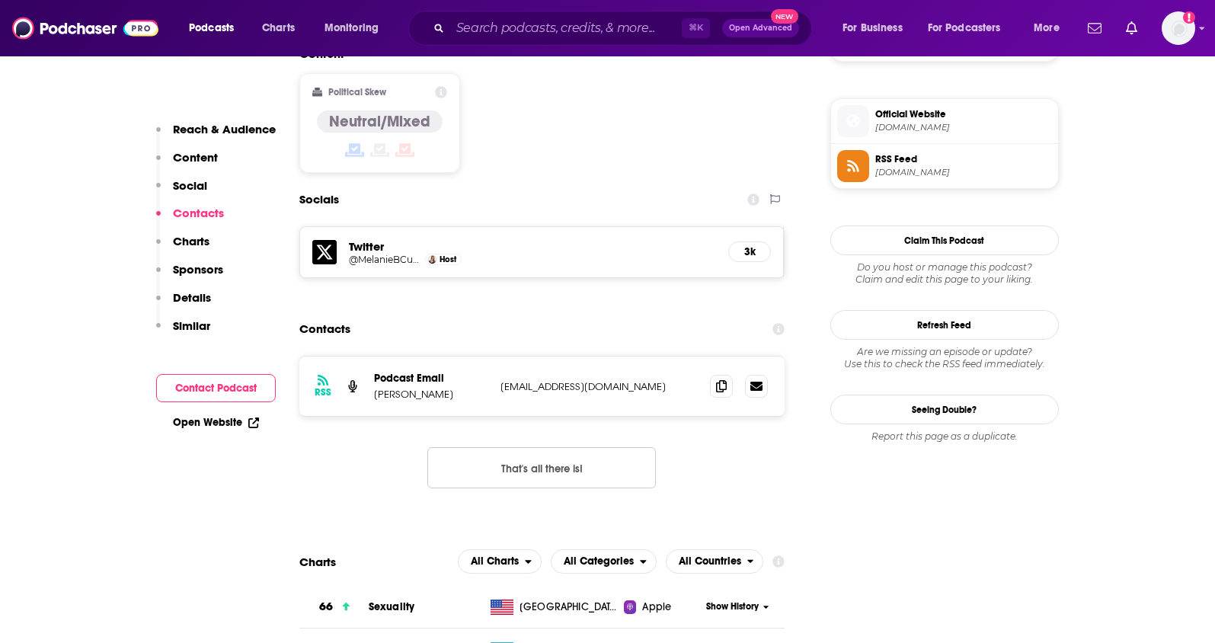
scroll to position [1237, 0]
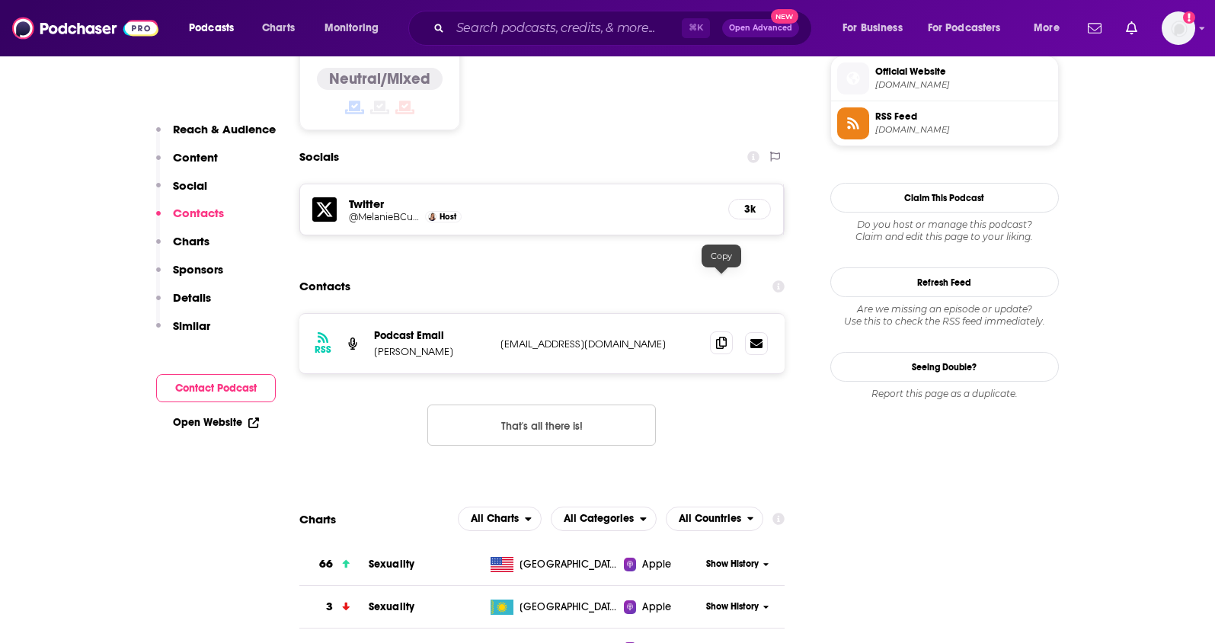
click at [716, 337] on icon at bounding box center [721, 343] width 11 height 12
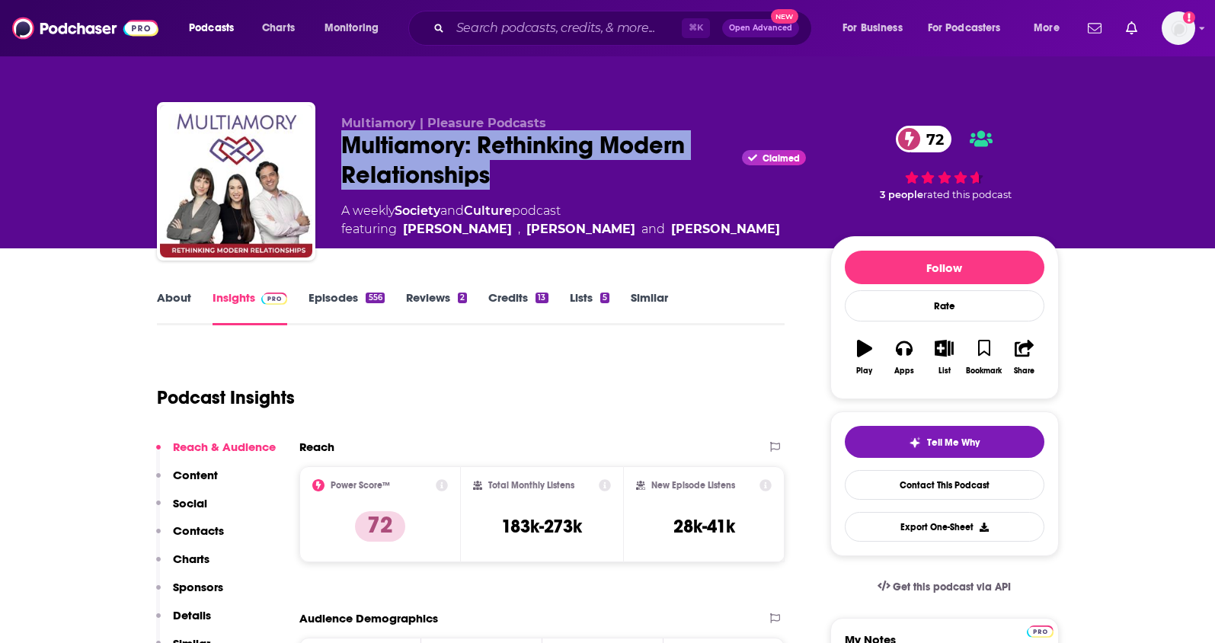
drag, startPoint x: 513, startPoint y: 172, endPoint x: 326, endPoint y: 151, distance: 188.6
click at [326, 151] on div "Multiamory | Pleasure Podcasts Multiamory: Rethinking Modern Relationships Clai…" at bounding box center [608, 184] width 902 height 165
click at [174, 295] on link "About" at bounding box center [174, 307] width 34 height 35
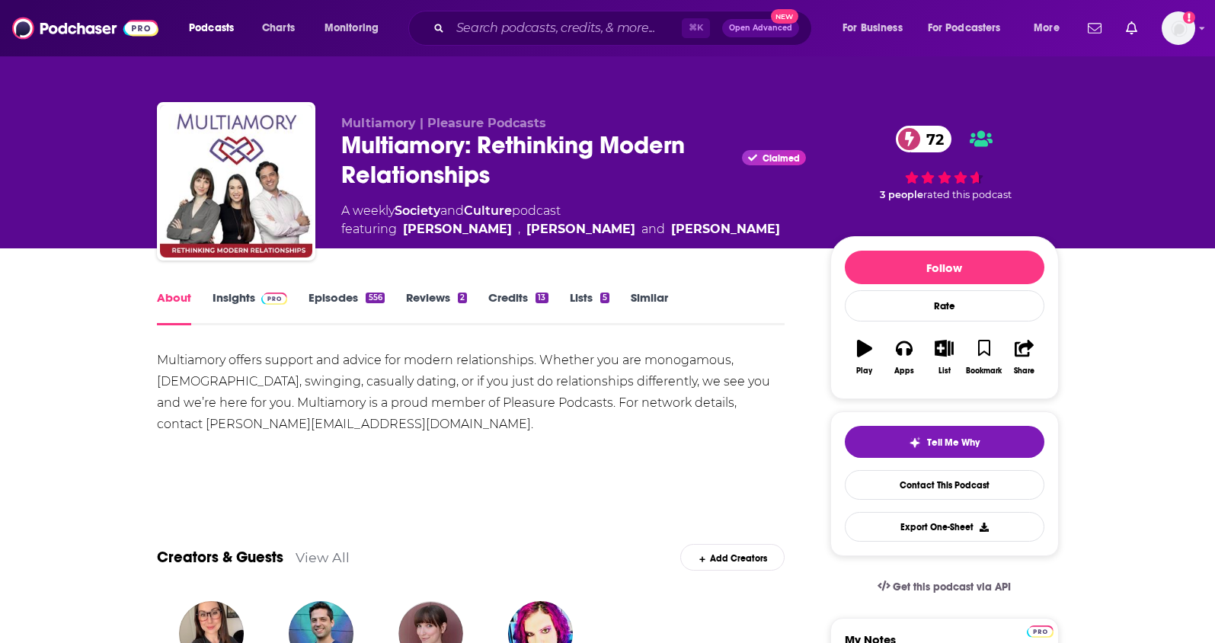
click at [223, 296] on link "Insights" at bounding box center [250, 307] width 75 height 35
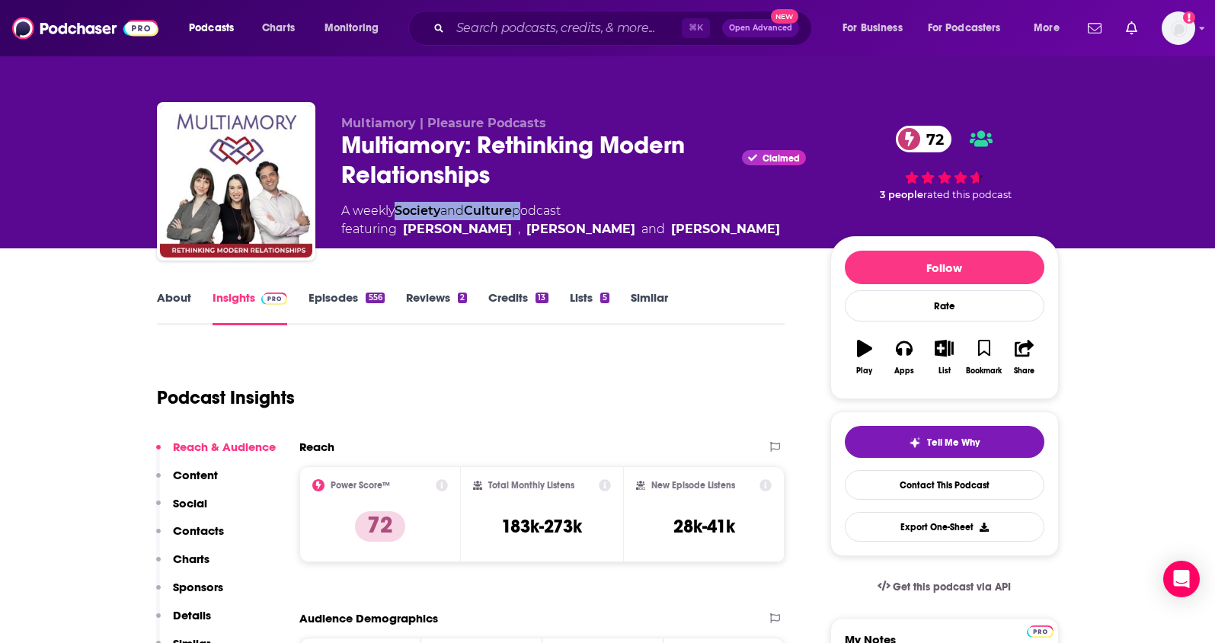
drag, startPoint x: 523, startPoint y: 212, endPoint x: 400, endPoint y: 213, distance: 122.7
click at [400, 213] on div "A weekly Society and Culture podcast featuring [PERSON_NAME] , [PERSON_NAME] an…" at bounding box center [560, 220] width 439 height 37
copy div "Society and Culture"
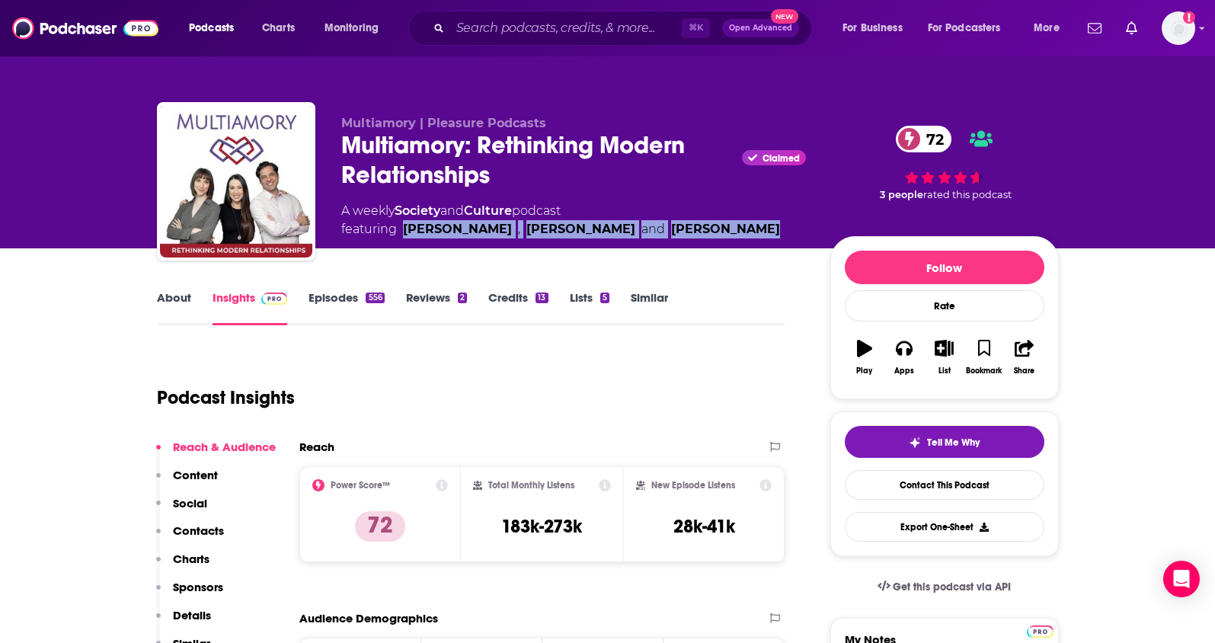
drag, startPoint x: 740, startPoint y: 225, endPoint x: 403, endPoint y: 238, distance: 337.7
click at [403, 238] on div "Multiamory | Pleasure Podcasts Multiamory: Rethinking Modern Relationships Clai…" at bounding box center [700, 185] width 718 height 138
copy span "Emily Sotelo , Dedeker Winston and Jase Lindgren"
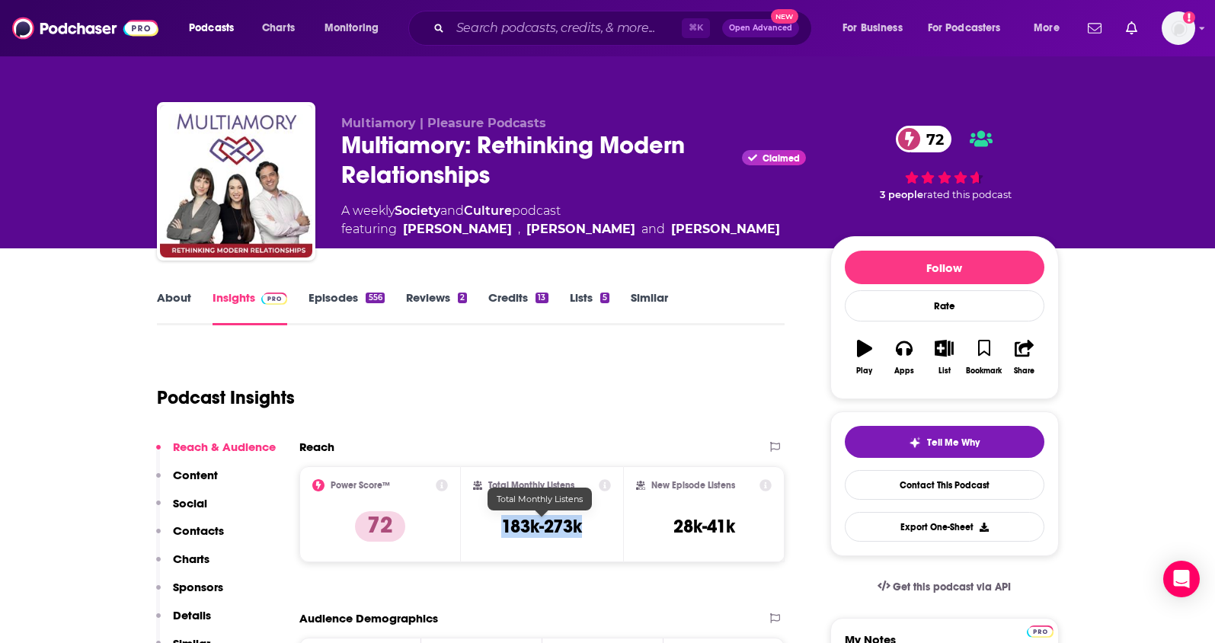
drag, startPoint x: 599, startPoint y: 532, endPoint x: 501, endPoint y: 532, distance: 97.5
click at [501, 532] on div "Total Monthly Listens 183k-273k" at bounding box center [542, 514] width 138 height 70
copy h3 "183k-273k"
click at [211, 531] on p "Contacts" at bounding box center [198, 530] width 51 height 14
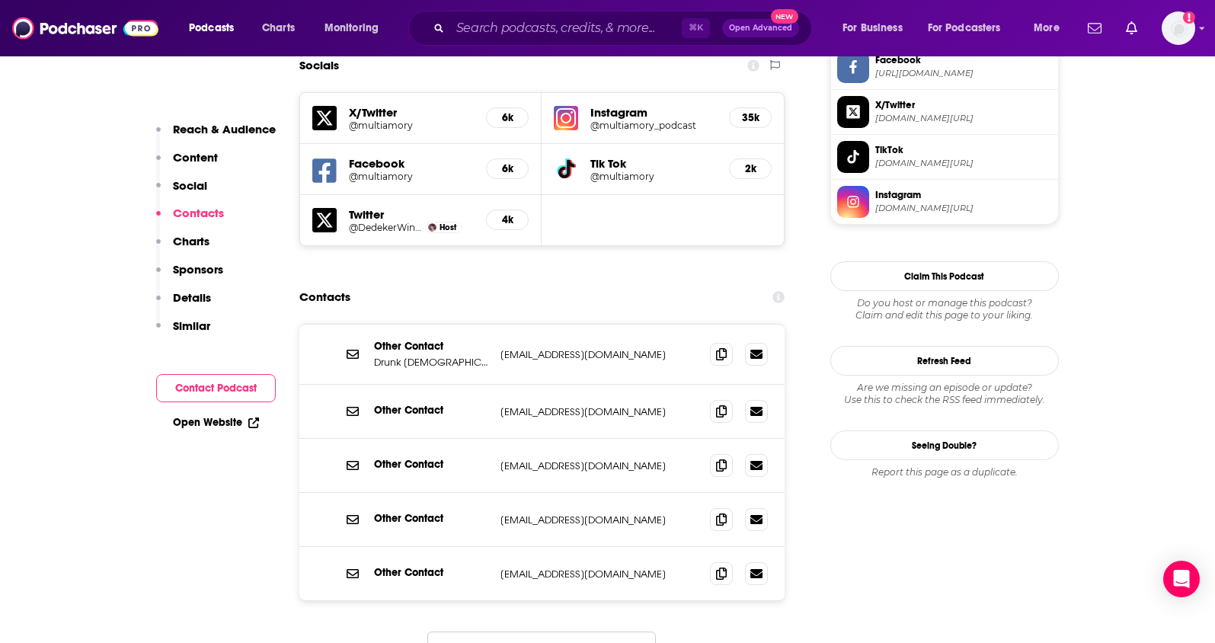
scroll to position [1339, 0]
click at [722, 512] on icon at bounding box center [721, 518] width 11 height 12
click at [721, 458] on icon at bounding box center [721, 464] width 11 height 12
click at [725, 398] on span at bounding box center [721, 409] width 23 height 23
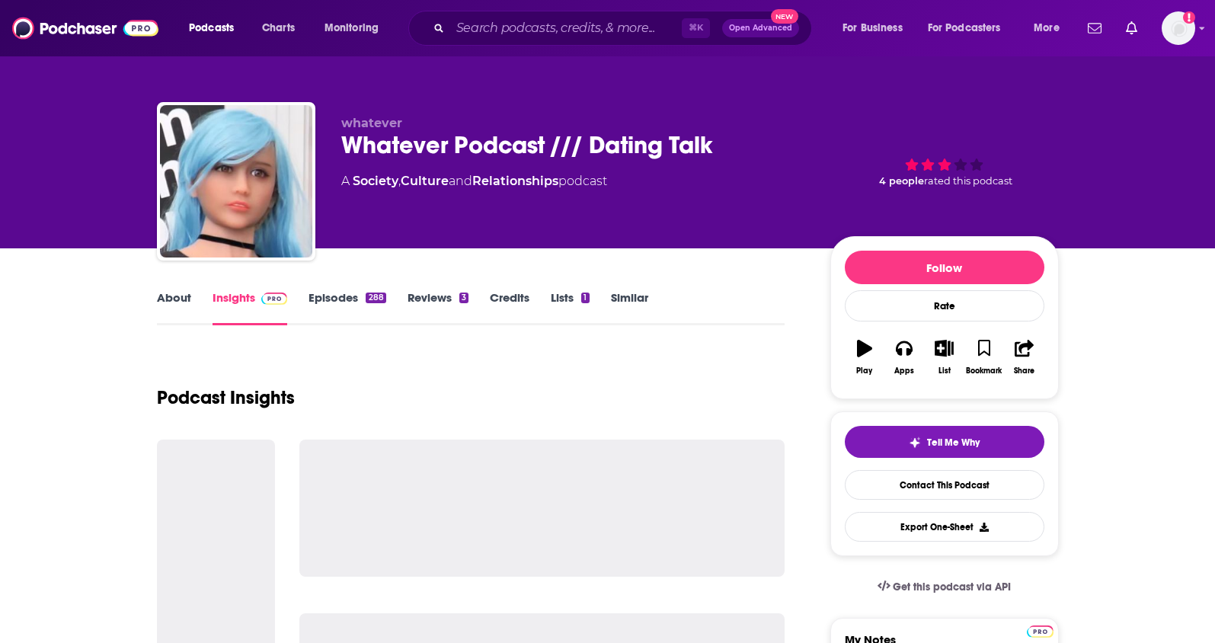
click at [177, 299] on link "About" at bounding box center [174, 307] width 34 height 35
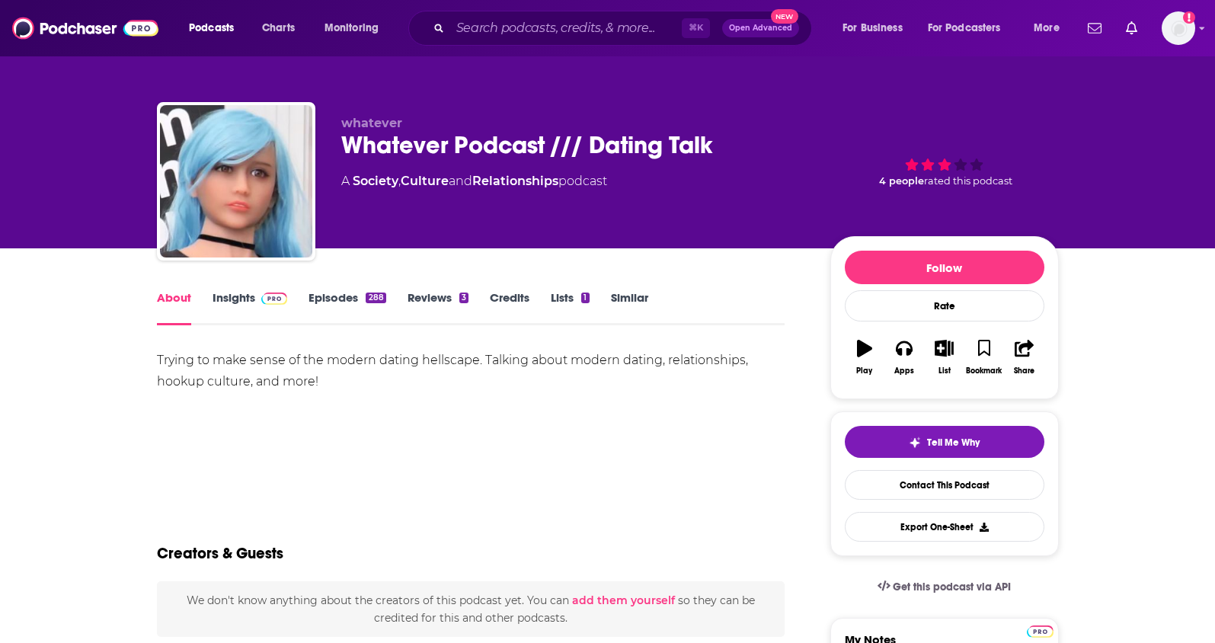
click at [219, 296] on link "Insights" at bounding box center [250, 307] width 75 height 35
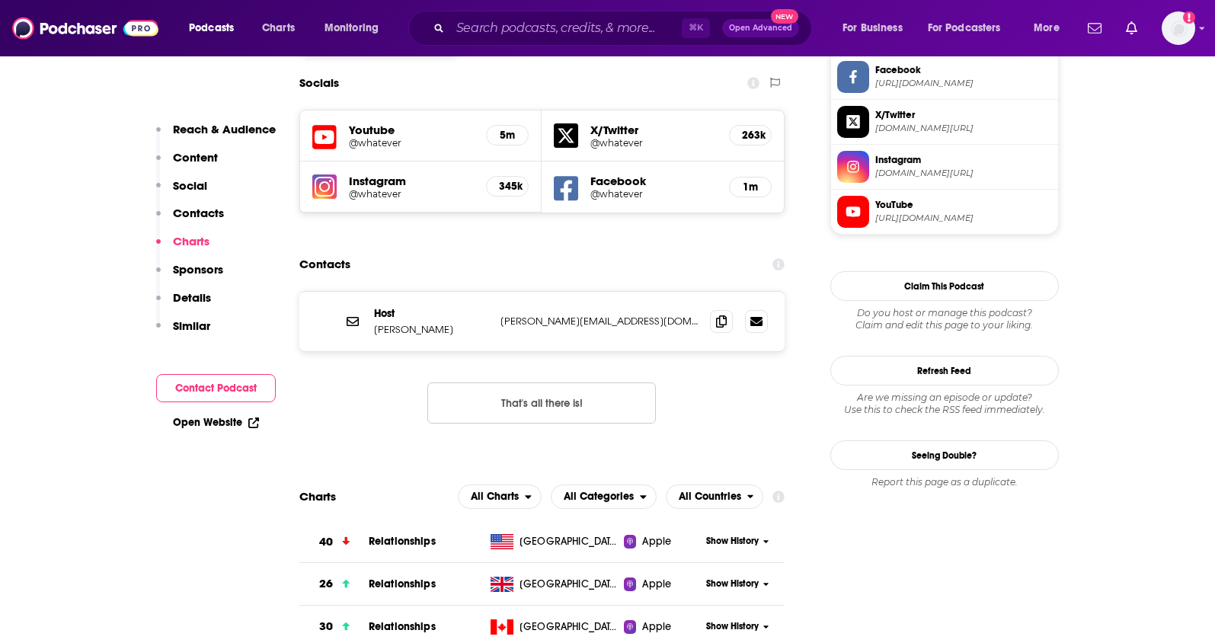
scroll to position [1326, 0]
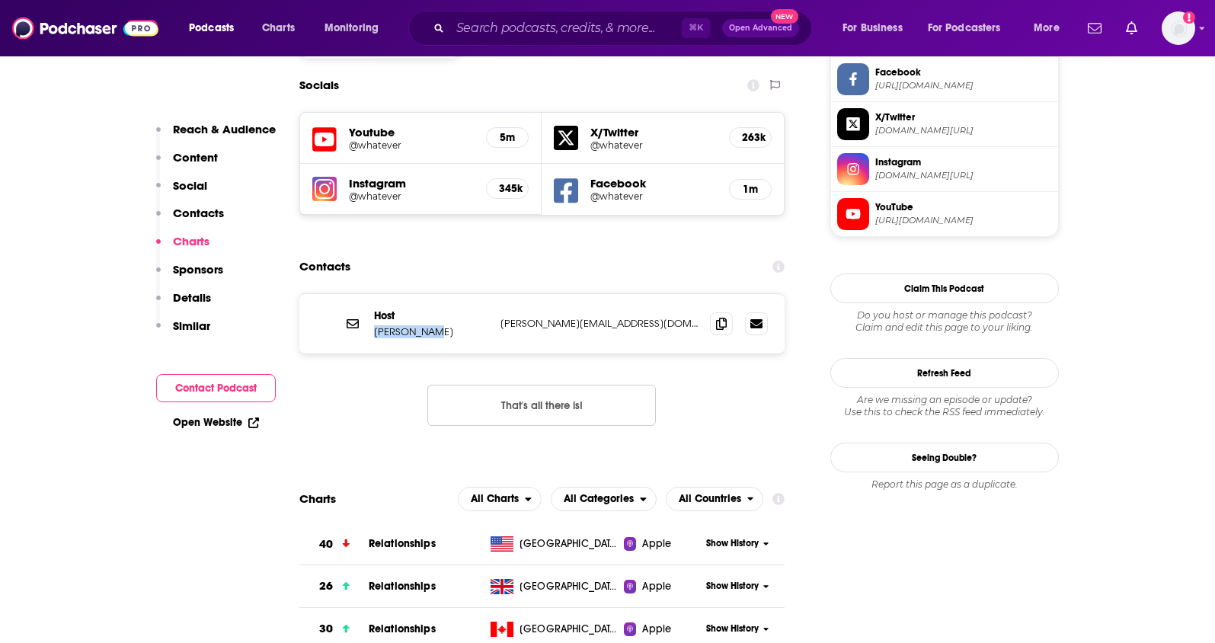
drag, startPoint x: 437, startPoint y: 234, endPoint x: 373, endPoint y: 241, distance: 64.4
click at [374, 325] on p "Brian Atlas" at bounding box center [431, 331] width 114 height 13
copy p "Brian Atlas"
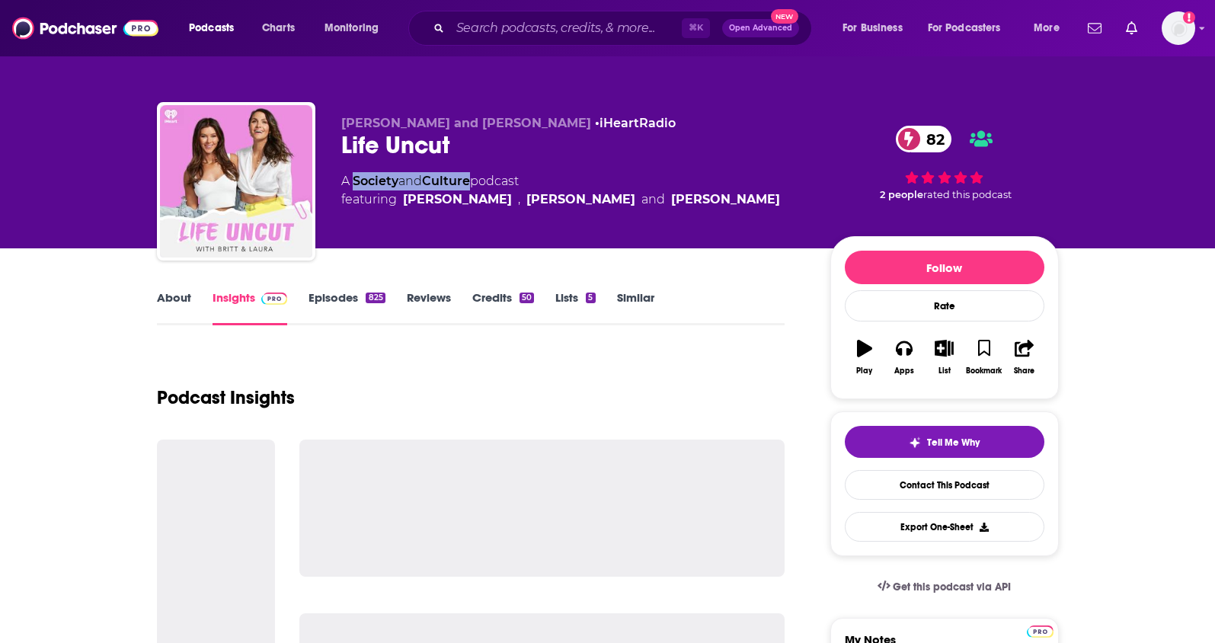
drag, startPoint x: 475, startPoint y: 181, endPoint x: 355, endPoint y: 185, distance: 120.4
click at [355, 185] on div "A Society and Culture podcast featuring [PERSON_NAME] , [PERSON_NAME] and [PERS…" at bounding box center [560, 190] width 439 height 37
copy div "Society and Culture"
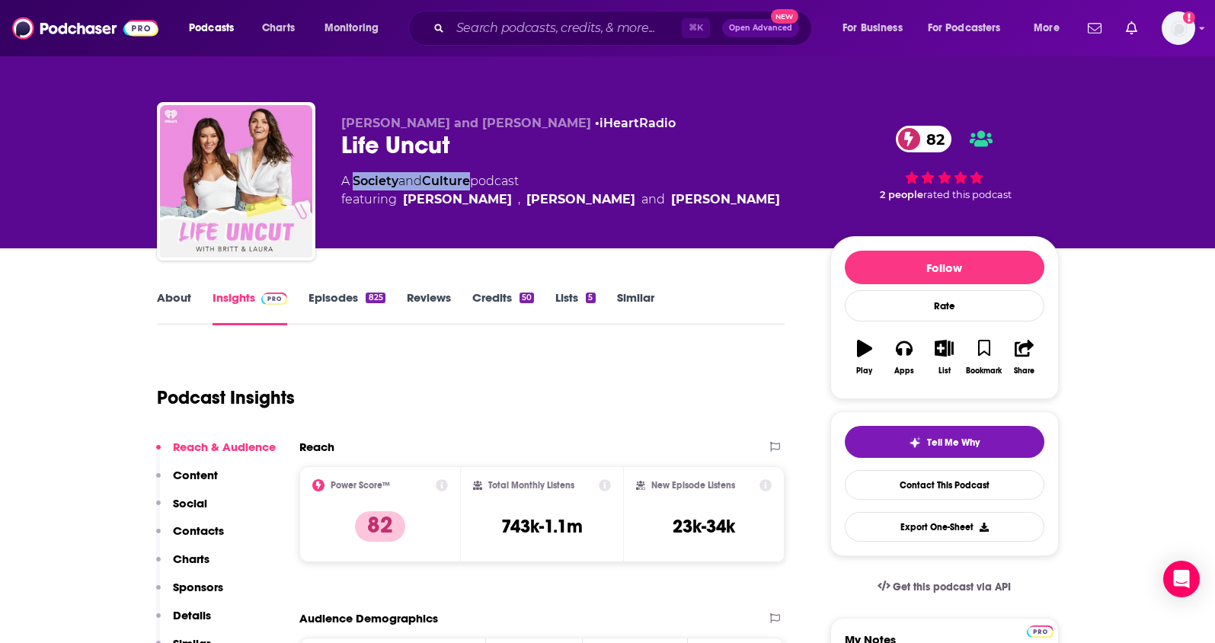
drag, startPoint x: 557, startPoint y: 125, endPoint x: 338, endPoint y: 125, distance: 218.6
click at [338, 125] on div "[PERSON_NAME] and [PERSON_NAME] • iHeartRadio Life Uncut 82 A Society and Cultu…" at bounding box center [608, 184] width 902 height 165
copy span "[PERSON_NAME] and [PERSON_NAME]"
drag, startPoint x: 572, startPoint y: 526, endPoint x: 497, endPoint y: 526, distance: 74.7
click at [497, 526] on div "Total Monthly Listens 743k-1.1m" at bounding box center [542, 514] width 138 height 70
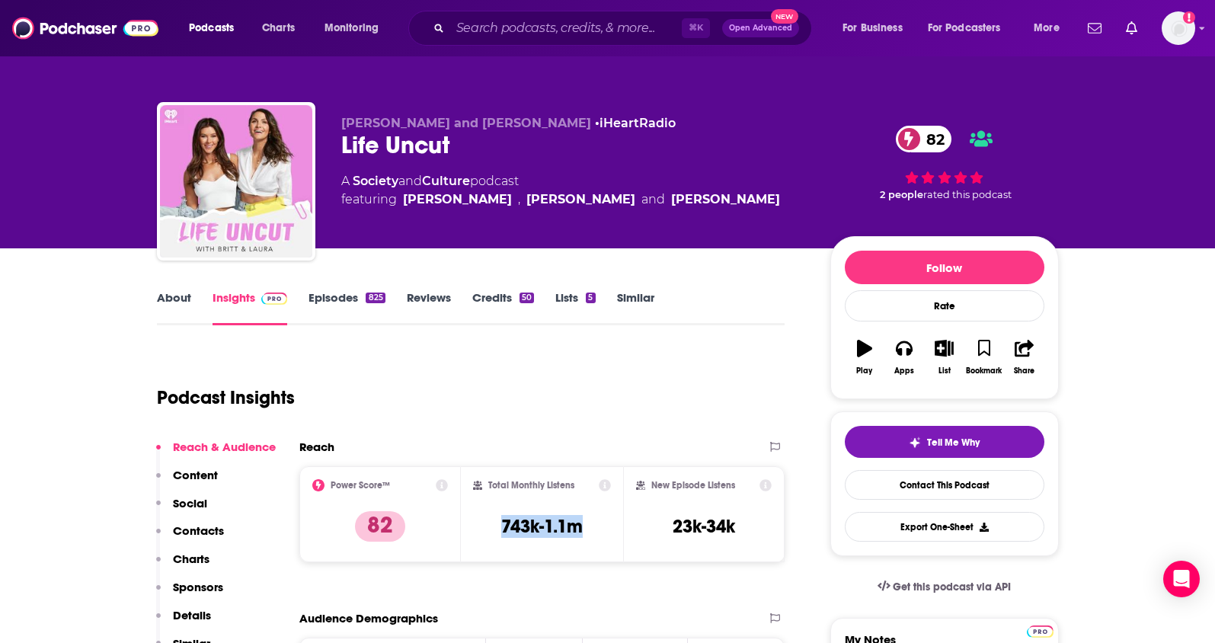
copy h3 "743k-1.1m"
click at [213, 532] on p "Contacts" at bounding box center [198, 530] width 51 height 14
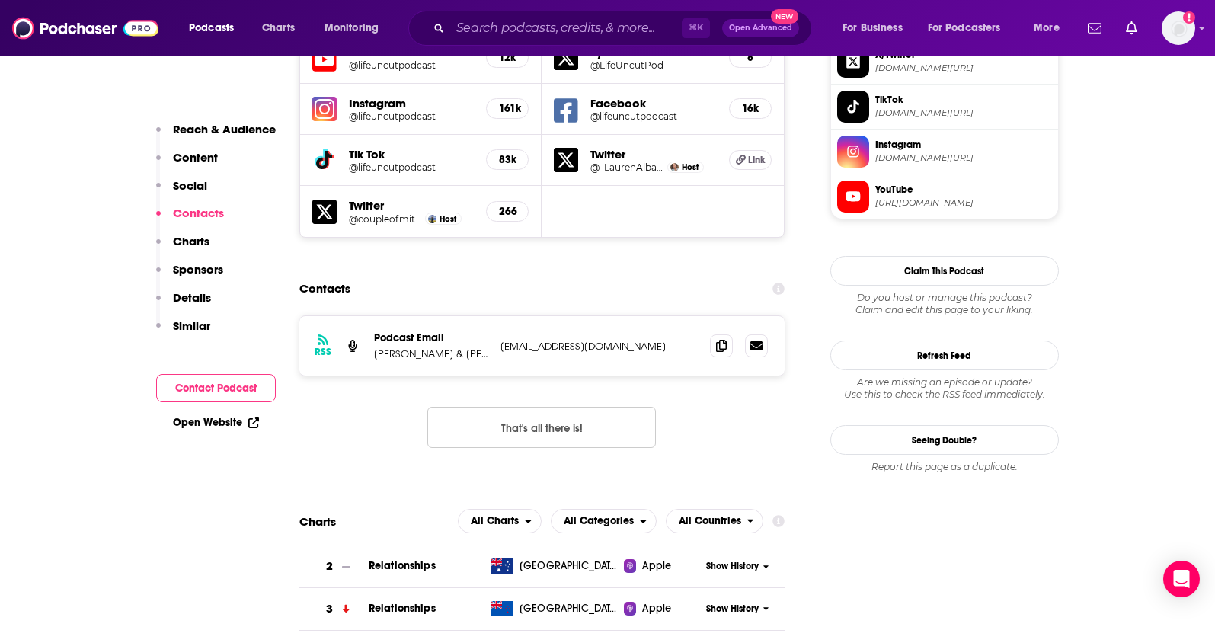
scroll to position [1391, 0]
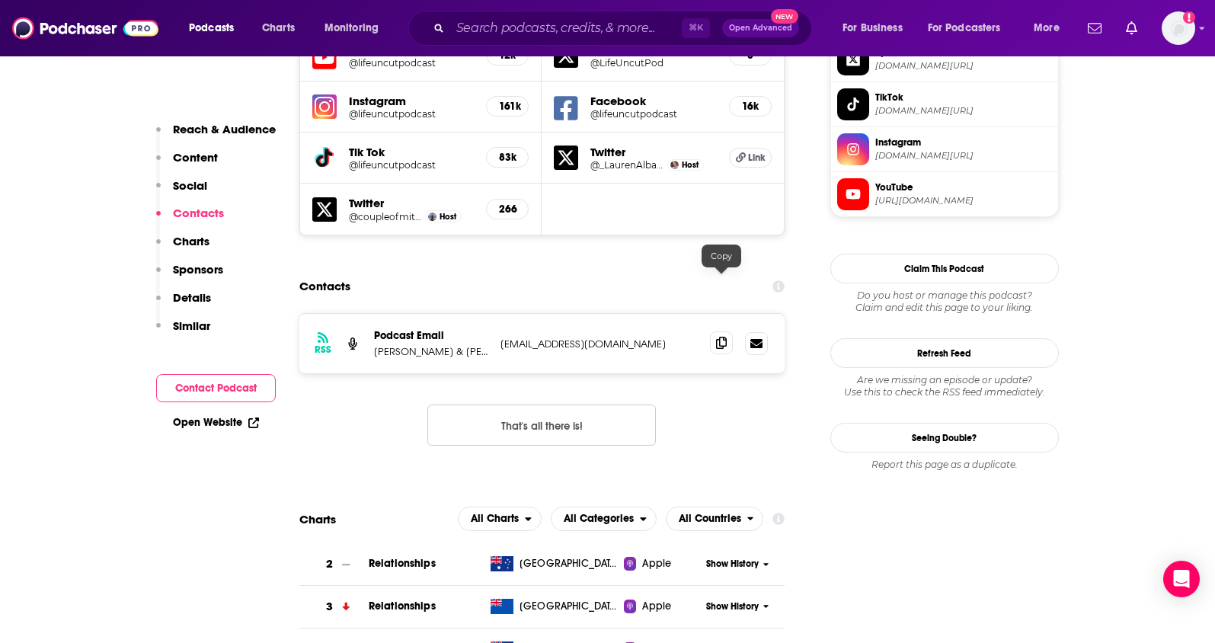
click at [723, 337] on icon at bounding box center [721, 343] width 11 height 12
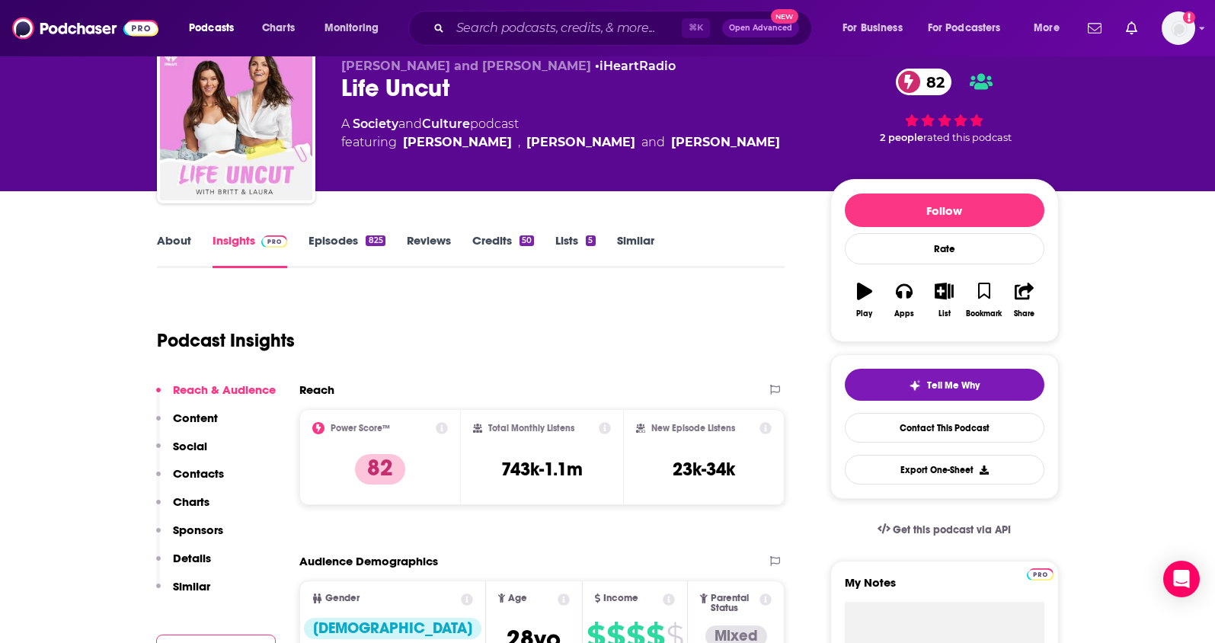
scroll to position [31, 0]
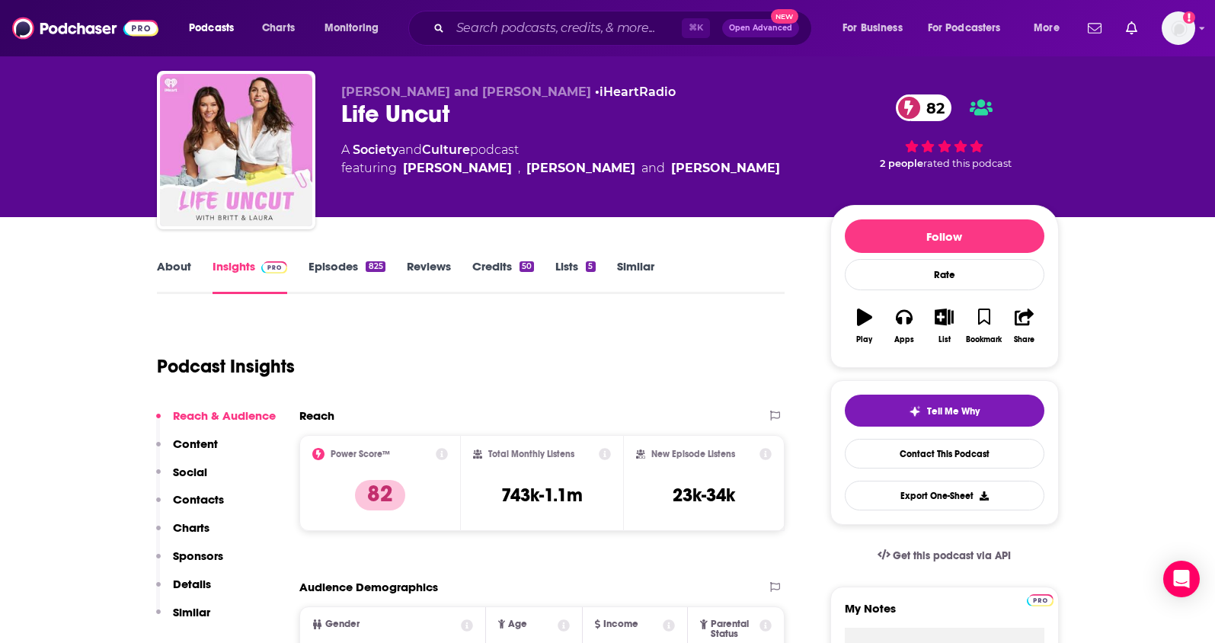
drag, startPoint x: 476, startPoint y: 125, endPoint x: 333, endPoint y: 129, distance: 143.3
click at [333, 129] on div "Brittany Hockley and Laura Byrne • iHeartRadio Life Uncut 82 A Society and Cult…" at bounding box center [608, 153] width 902 height 165
drag, startPoint x: 459, startPoint y: 117, endPoint x: 342, endPoint y: 106, distance: 117.9
click at [337, 120] on div "Brittany Hockley and Laura Byrne • iHeartRadio Life Uncut 82 A Society and Cult…" at bounding box center [608, 153] width 902 height 165
copy h2 "Life Uncut"
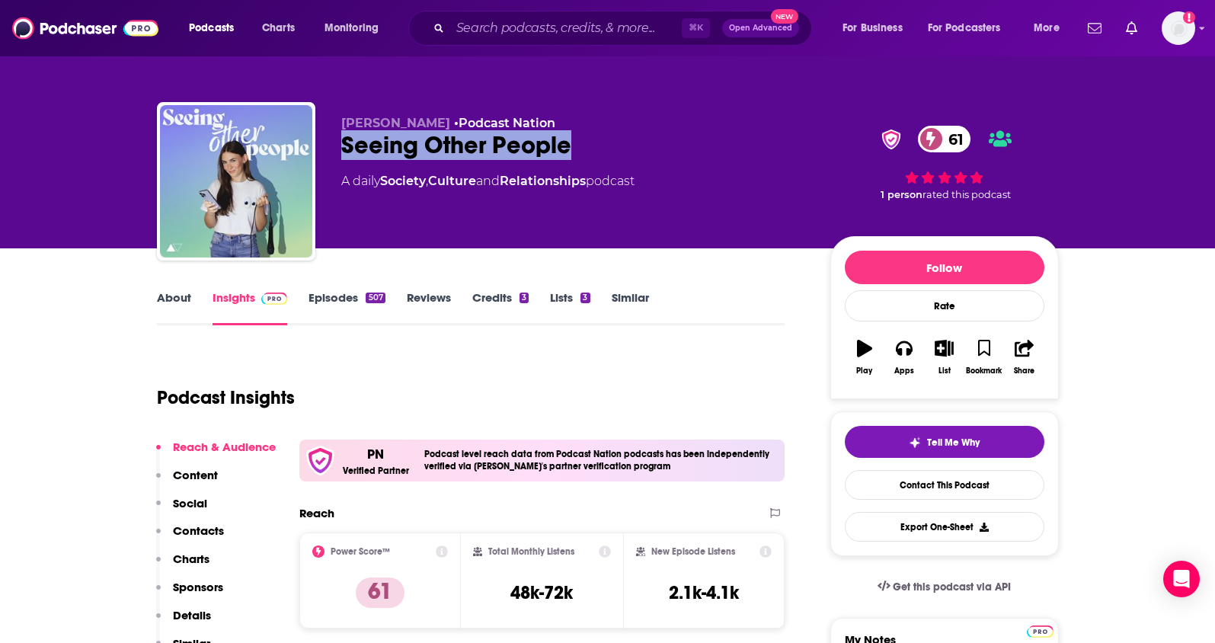
drag, startPoint x: 593, startPoint y: 143, endPoint x: 343, endPoint y: 149, distance: 249.9
click at [341, 152] on div "Seeing Other People 61" at bounding box center [573, 145] width 465 height 30
copy h2 "Seeing Other People"
drag, startPoint x: 411, startPoint y: 118, endPoint x: 341, endPoint y: 121, distance: 70.2
click at [341, 121] on p "Ilana Dunn • Podcast Nation" at bounding box center [573, 123] width 465 height 14
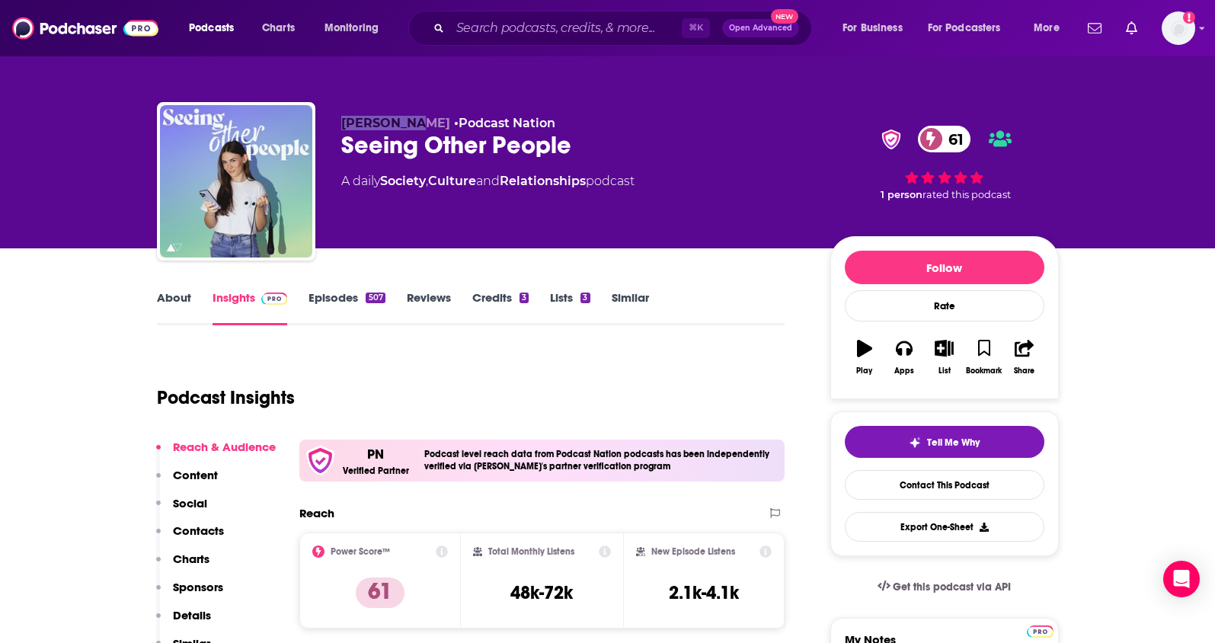
copy span "Ilana Dunn"
drag, startPoint x: 599, startPoint y: 183, endPoint x: 384, endPoint y: 187, distance: 214.9
click at [384, 187] on div "A daily Society , Culture and Relationships podcast" at bounding box center [487, 181] width 293 height 18
copy div "Society , Culture and Relationships"
click at [202, 526] on p "Contacts" at bounding box center [198, 530] width 51 height 14
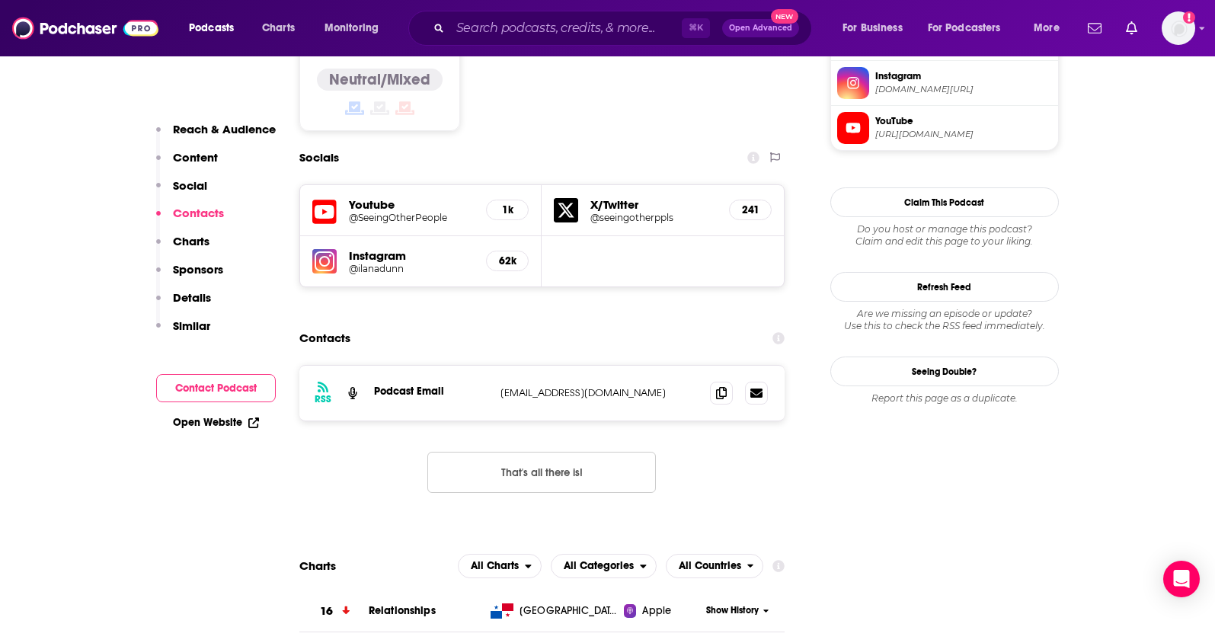
scroll to position [1372, 0]
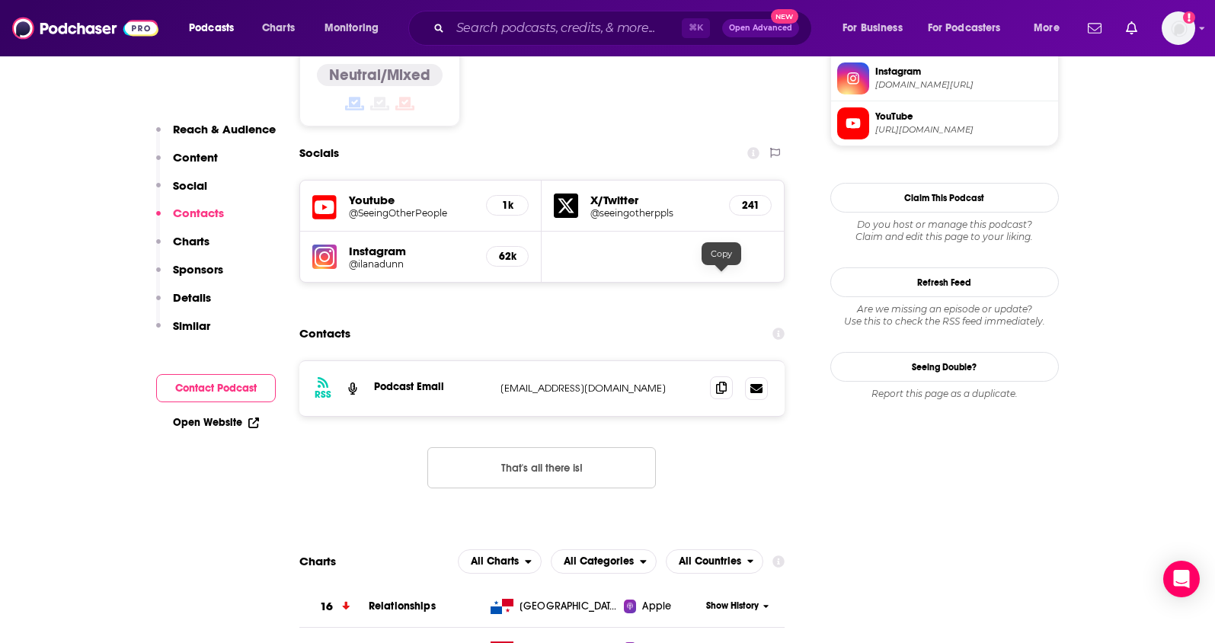
click at [724, 376] on span at bounding box center [721, 387] width 23 height 23
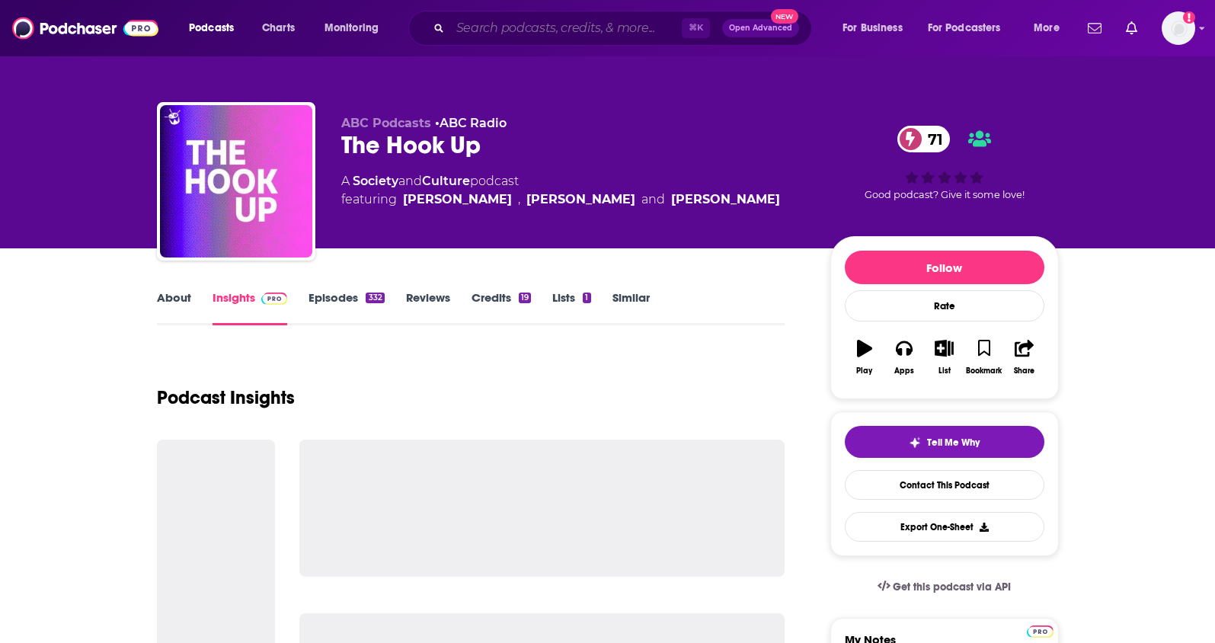
click at [489, 21] on input "Search podcasts, credits, & more..." at bounding box center [566, 28] width 232 height 24
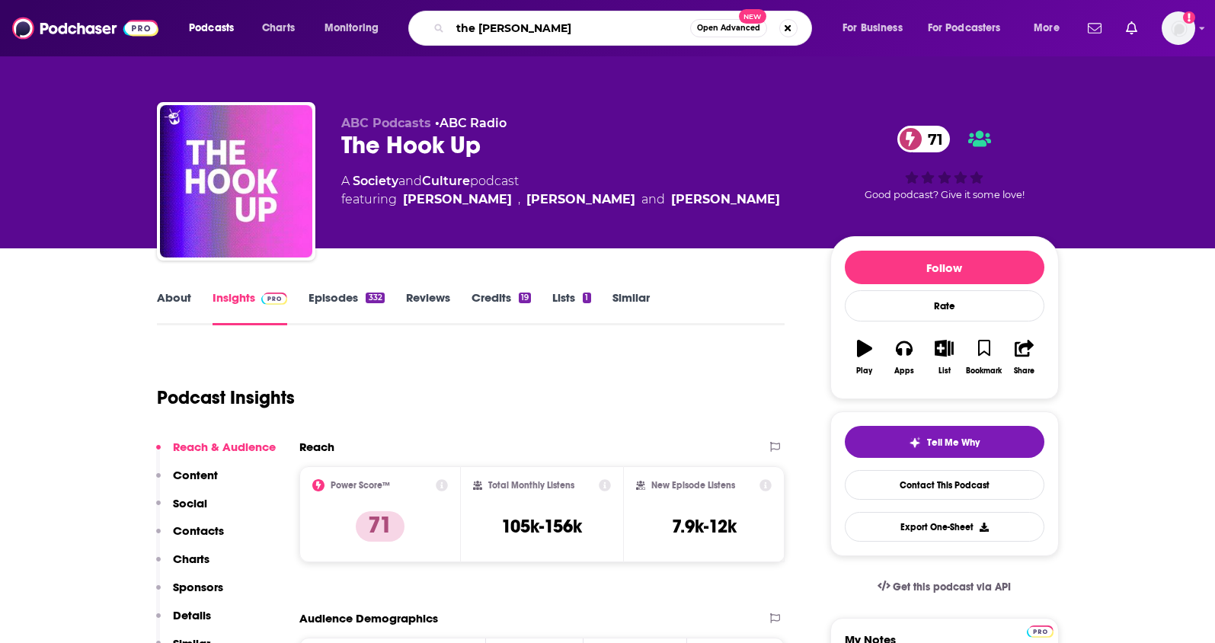
type input "the [PERSON_NAME]"
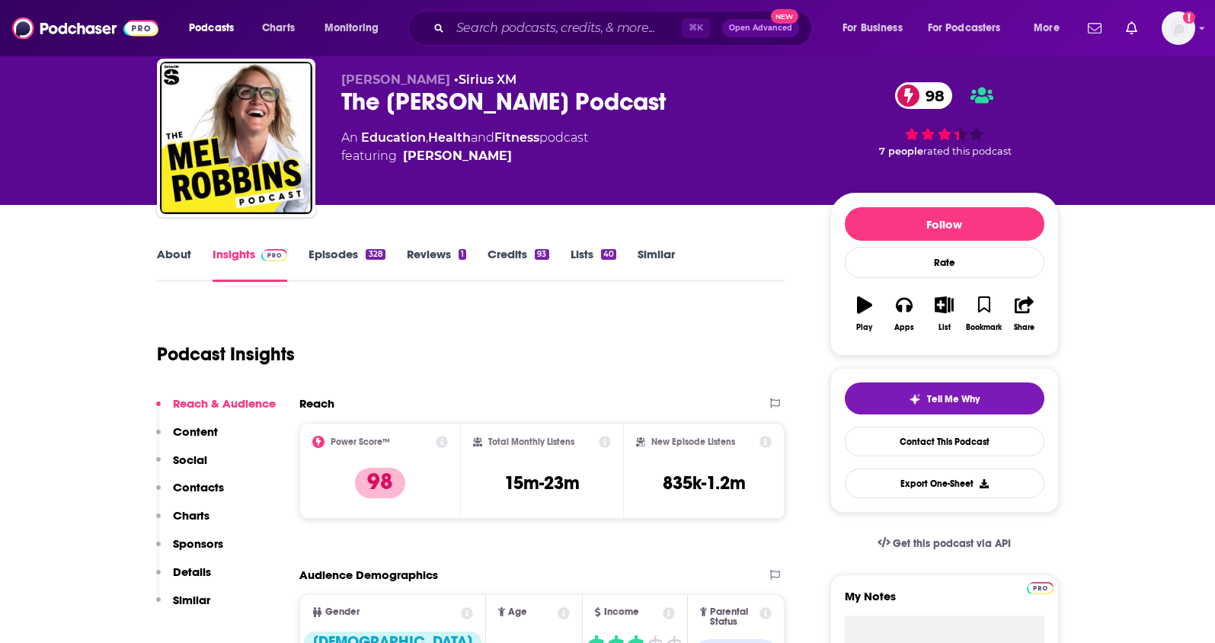
scroll to position [51, 0]
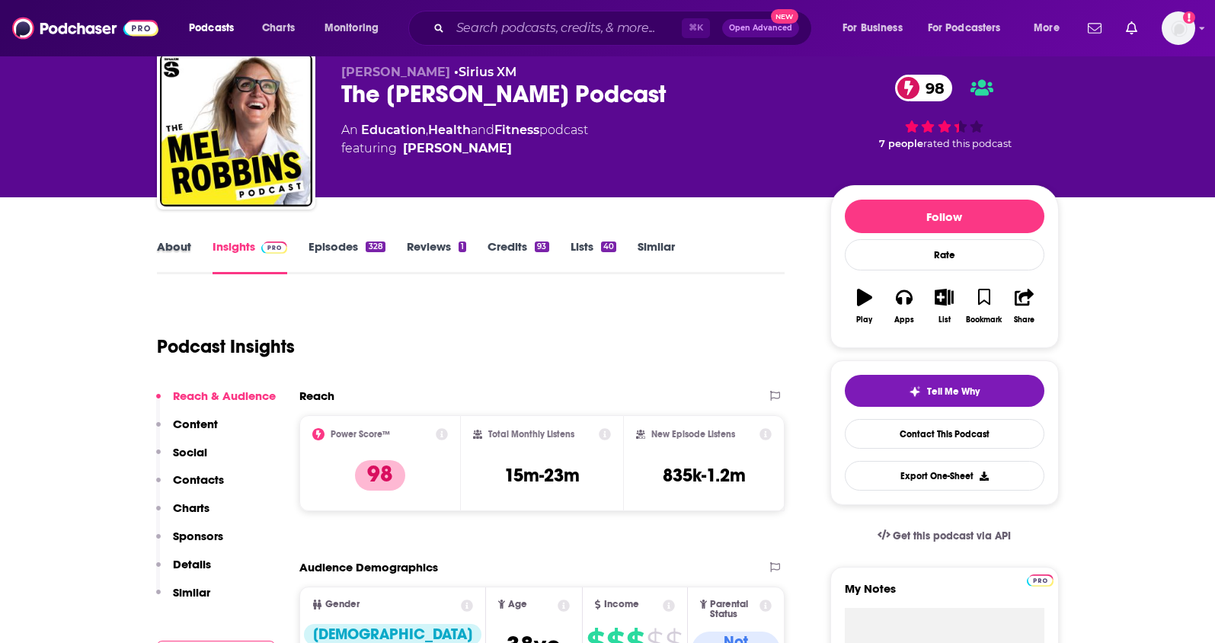
click at [197, 249] on div "About" at bounding box center [185, 256] width 56 height 35
click at [165, 253] on link "About" at bounding box center [174, 256] width 34 height 35
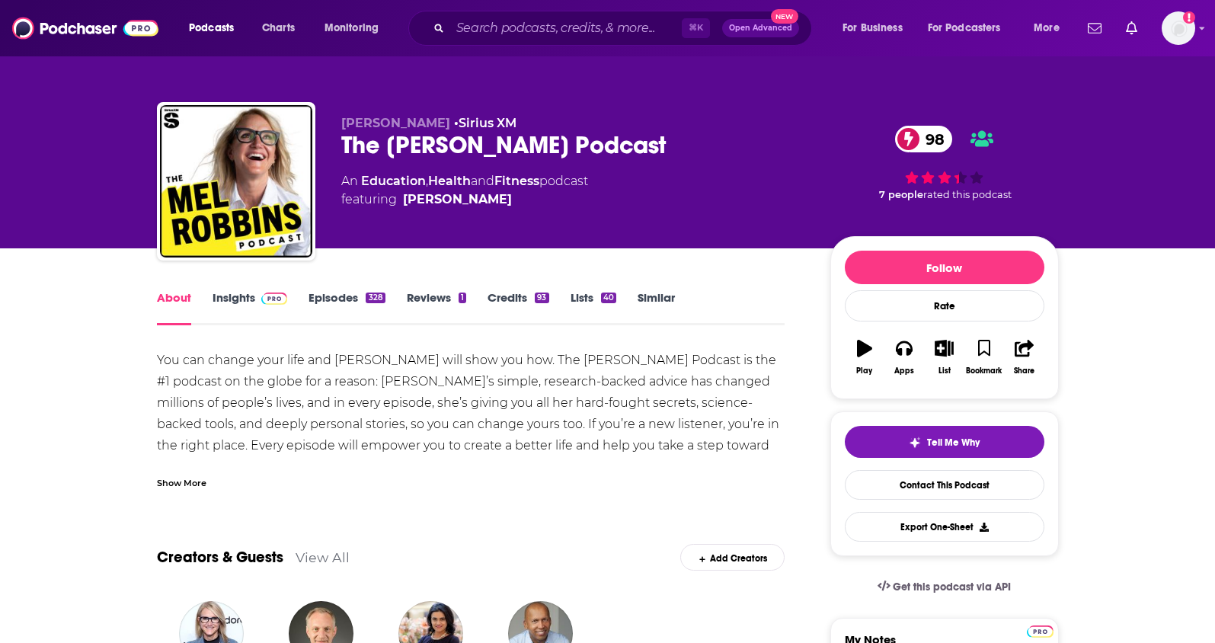
click at [182, 478] on div "Show More" at bounding box center [182, 482] width 50 height 14
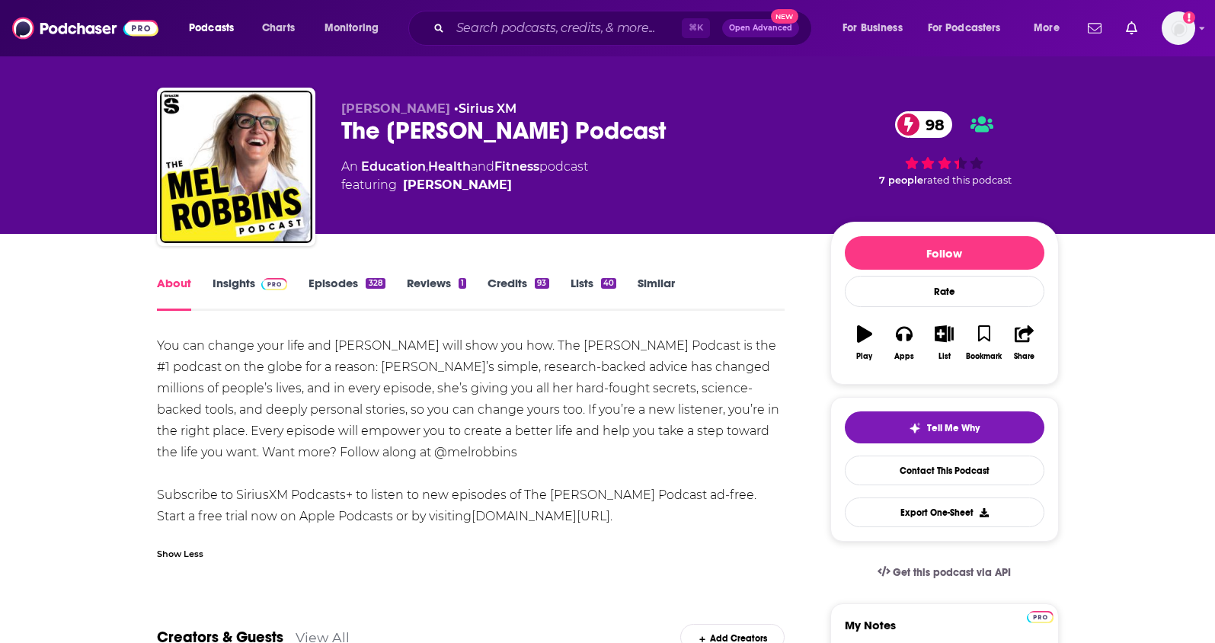
scroll to position [18, 0]
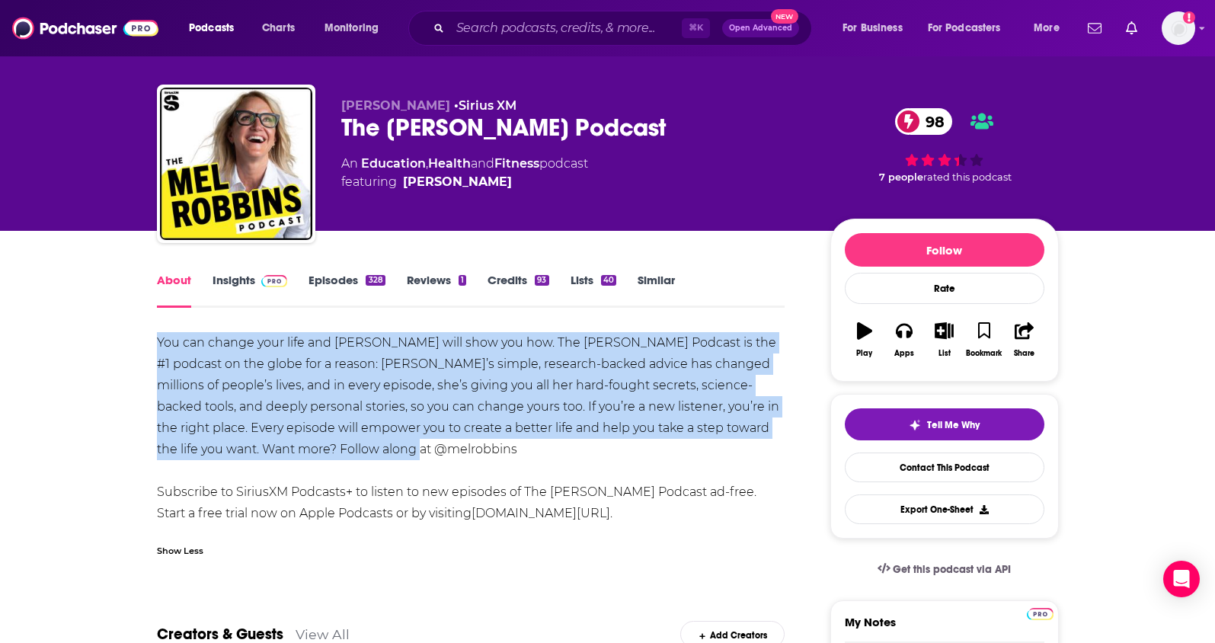
drag, startPoint x: 415, startPoint y: 444, endPoint x: 133, endPoint y: 343, distance: 300.2
copy div "You can change your life and Mel Robbins will show you how. The Mel Robbins Pod…"
